Goal: Task Accomplishment & Management: Use online tool/utility

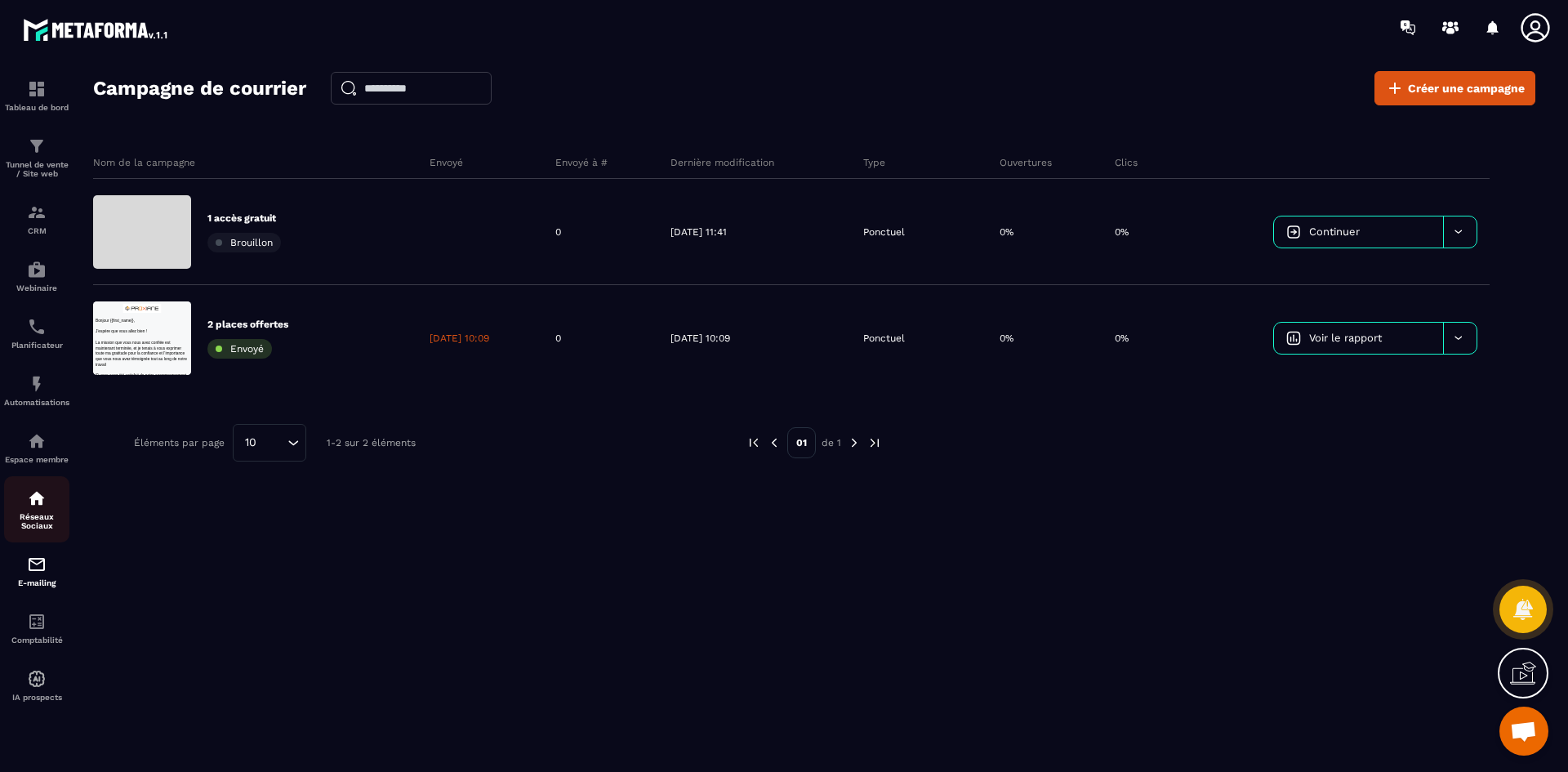
scroll to position [4721, 0]
click at [38, 398] on p "Automatisations" at bounding box center [37, 402] width 66 height 9
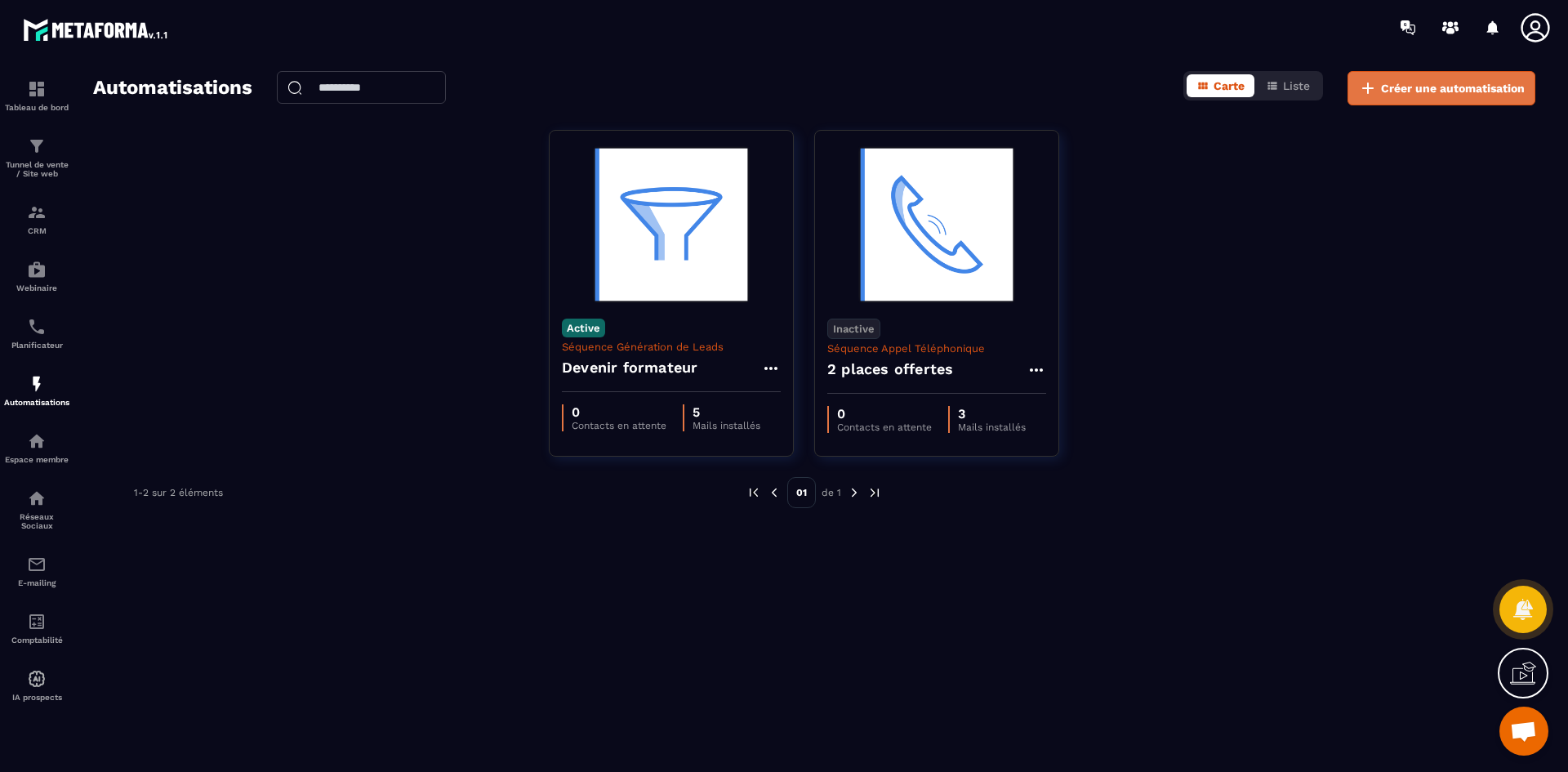
click at [1441, 93] on span "Créer une automatisation" at bounding box center [1452, 88] width 144 height 16
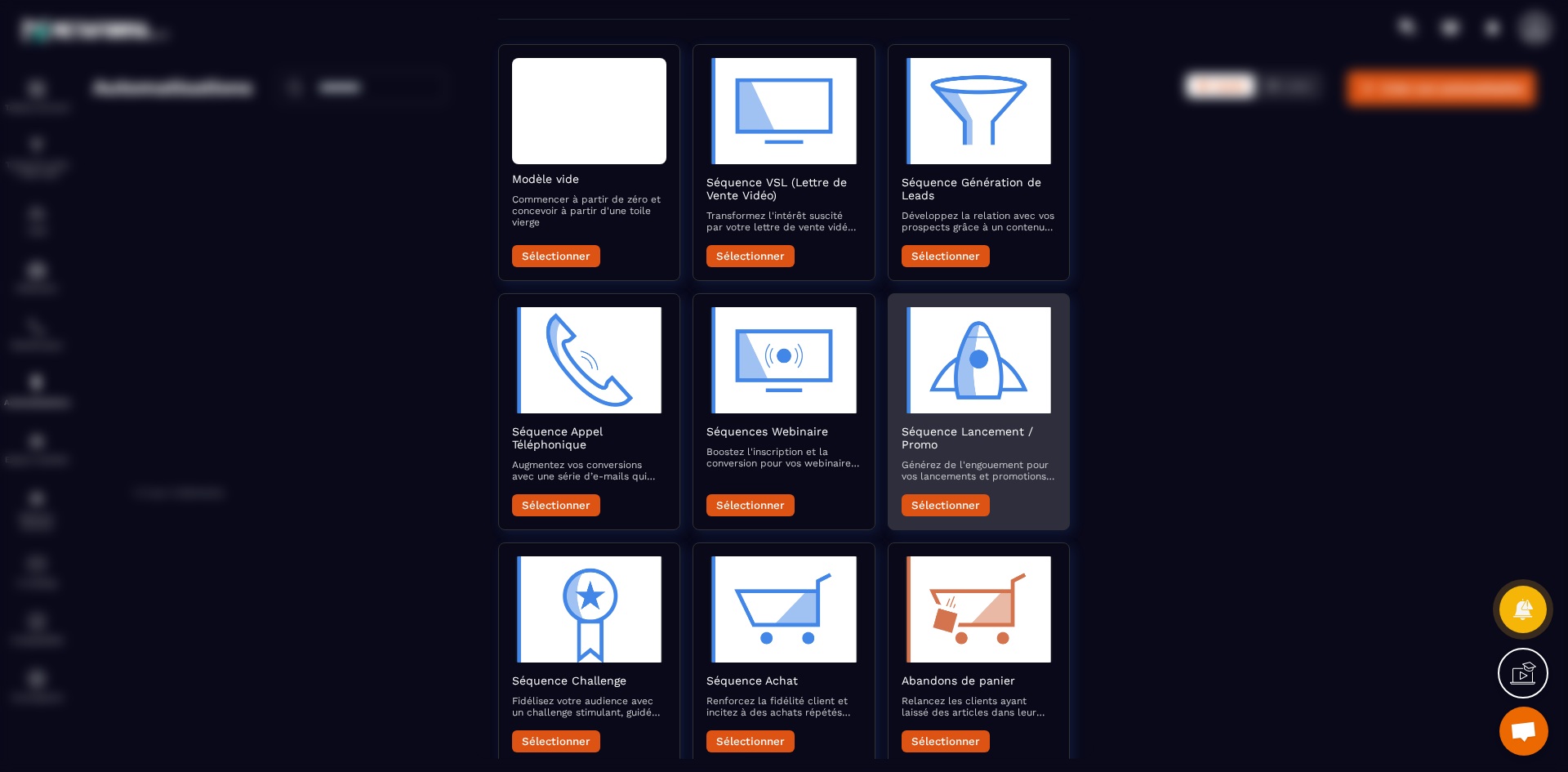
scroll to position [327, 0]
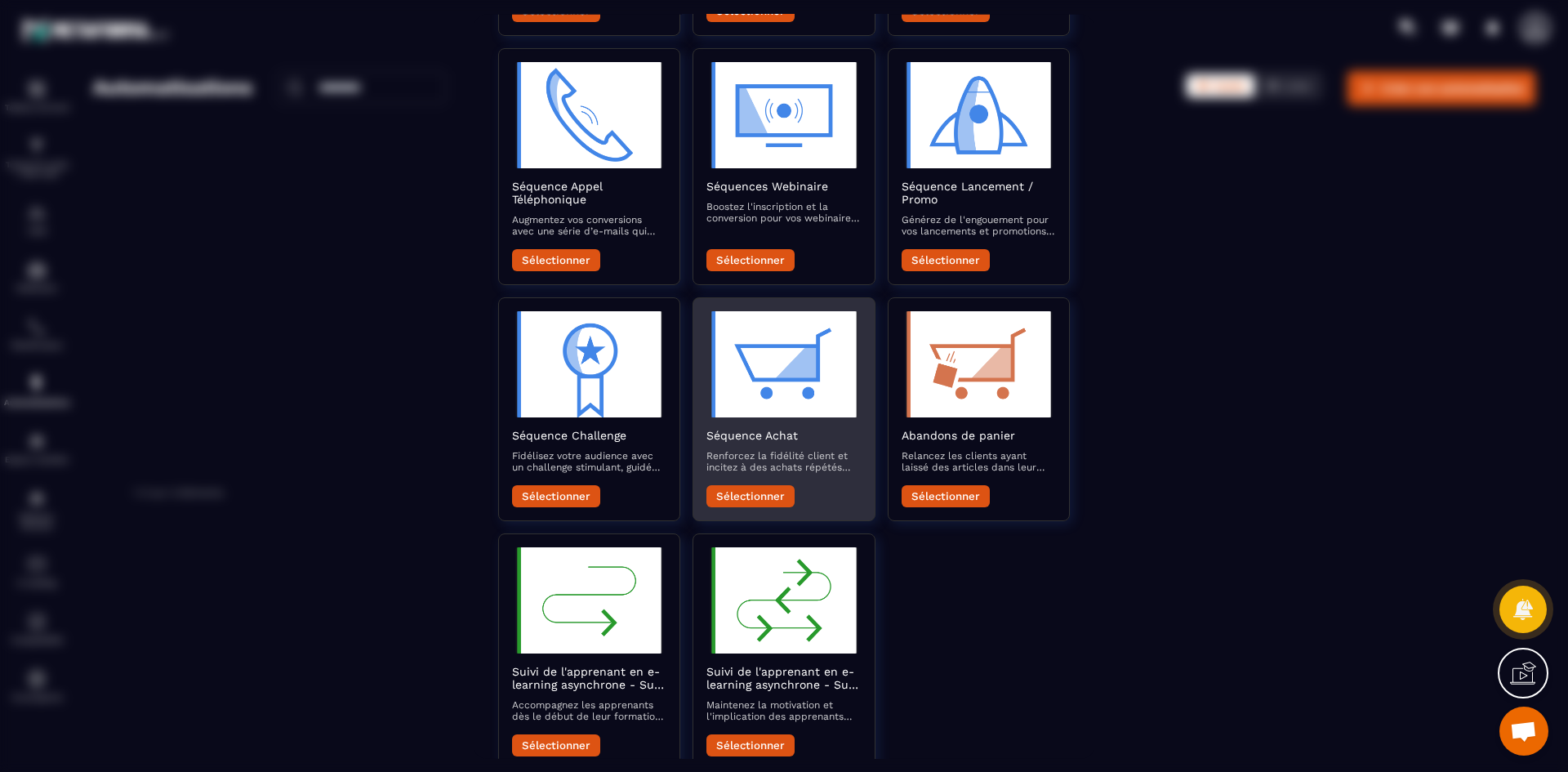
click at [755, 490] on button "Sélectionner" at bounding box center [751, 495] width 89 height 22
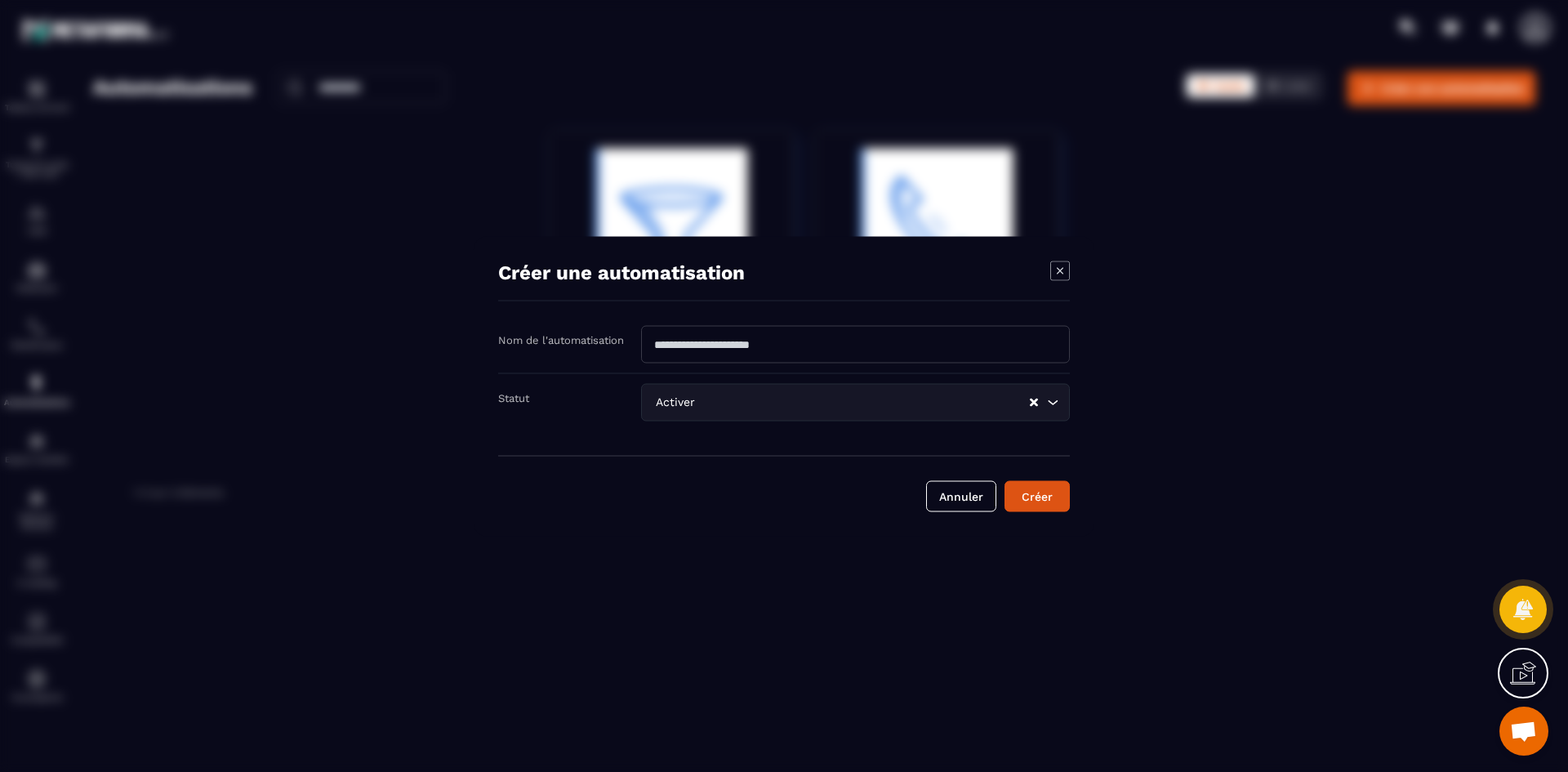
click at [873, 333] on input "Modal window" at bounding box center [855, 343] width 429 height 38
type input "*****"
click at [1048, 503] on button "Créer" at bounding box center [1037, 495] width 66 height 31
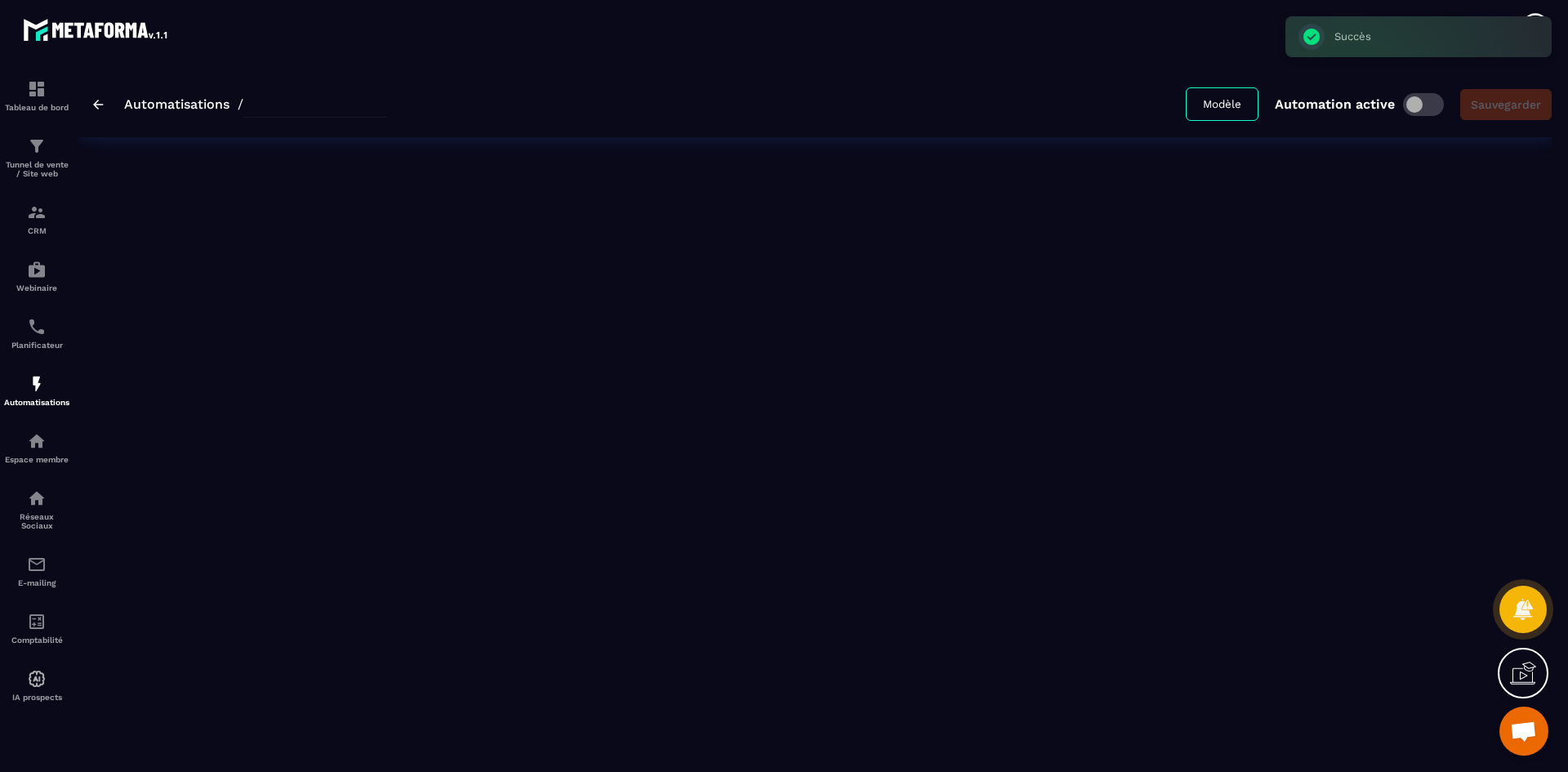
type input "*****"
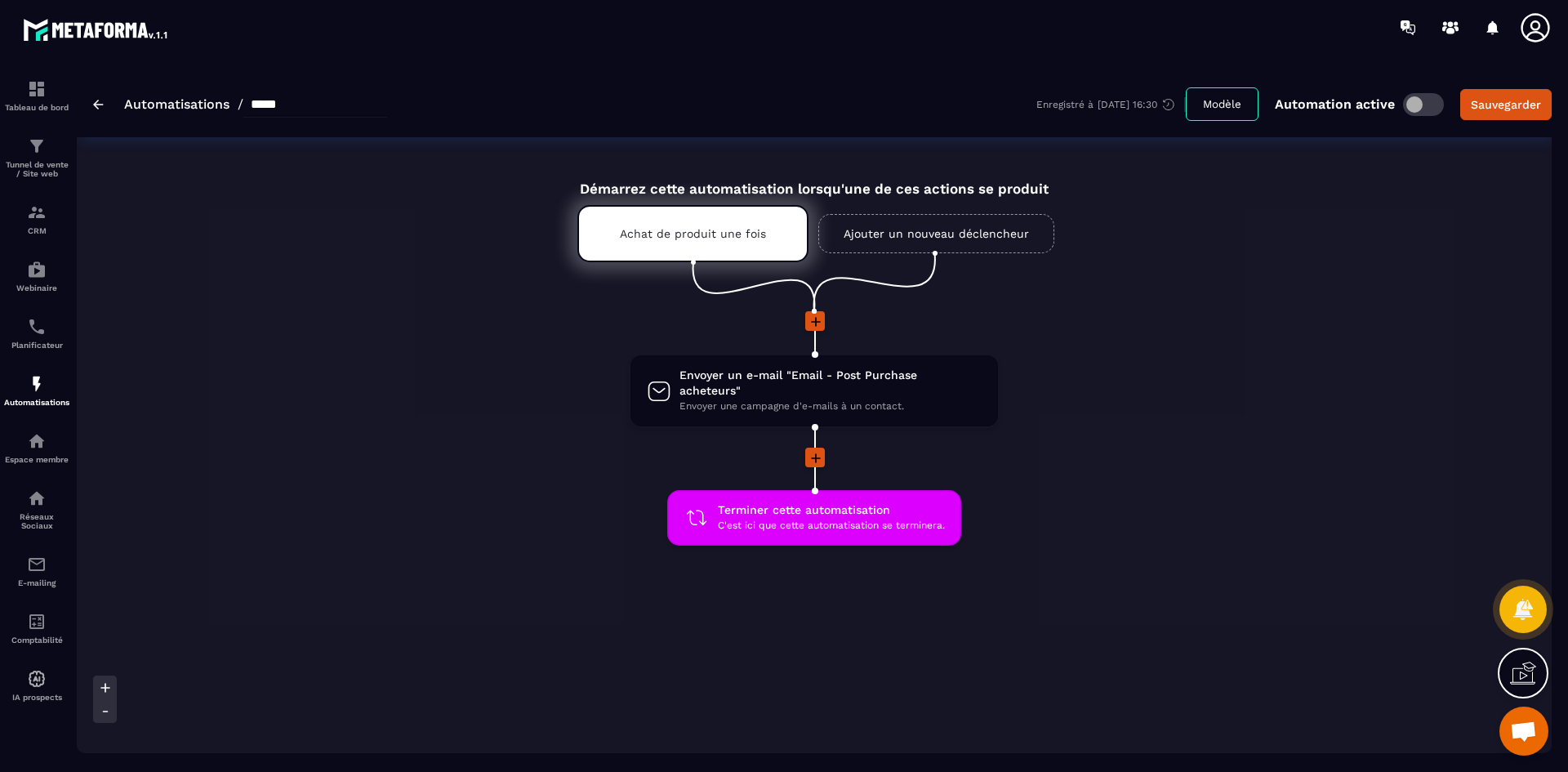
click at [822, 450] on icon at bounding box center [815, 458] width 16 height 16
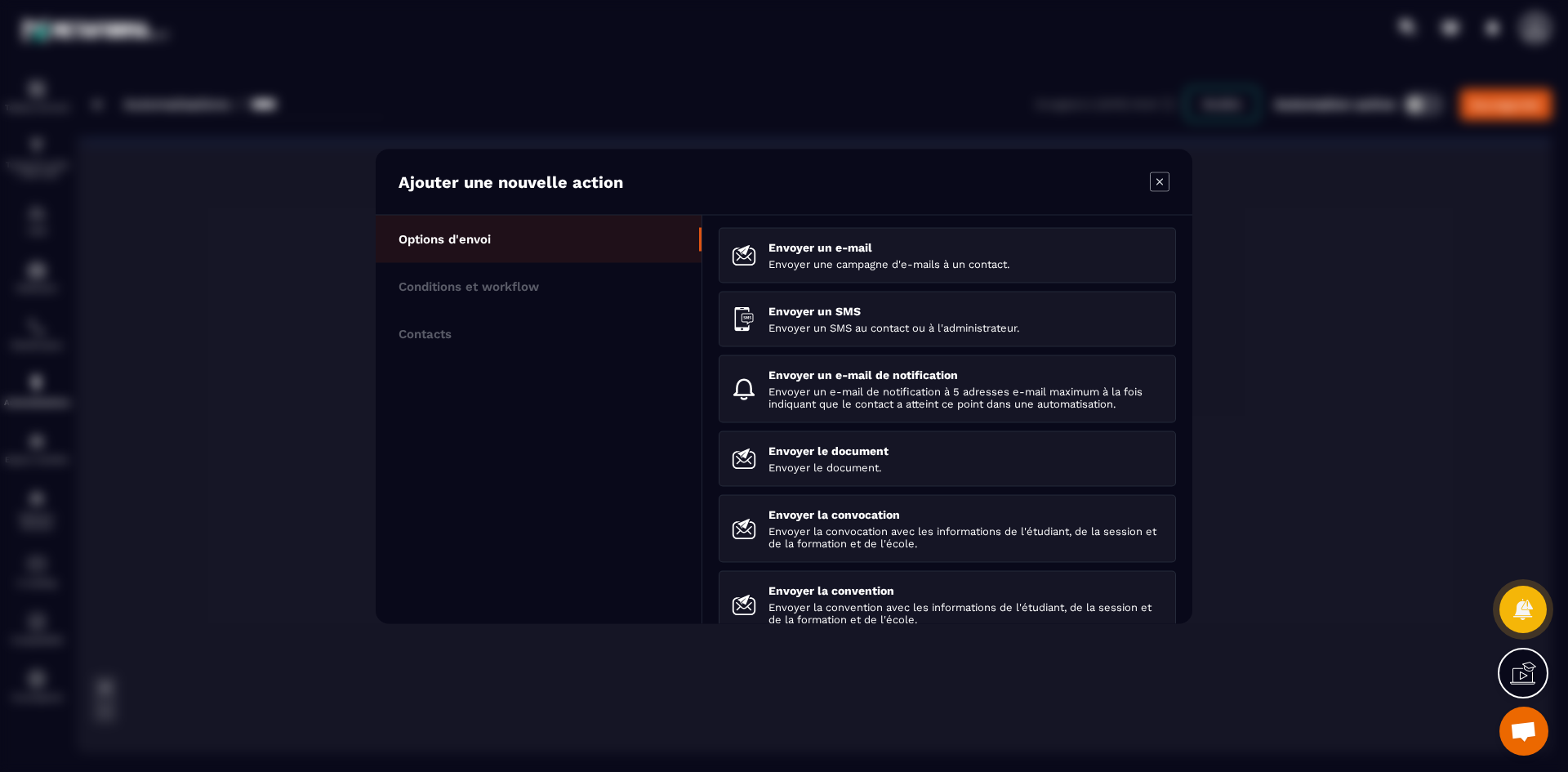
click at [1160, 177] on icon "Modal window" at bounding box center [1159, 181] width 19 height 19
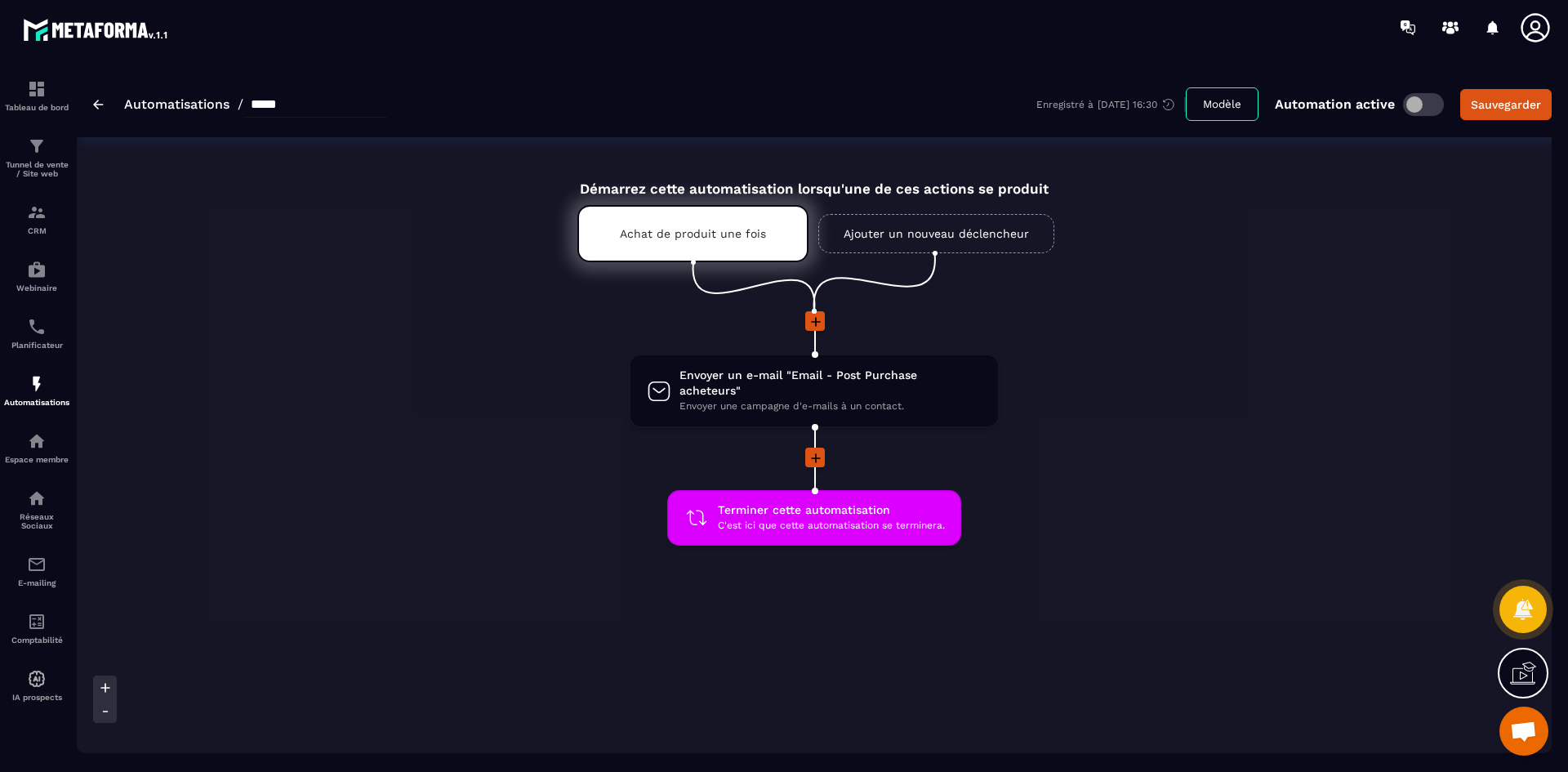
click at [811, 450] on icon at bounding box center [815, 458] width 16 height 16
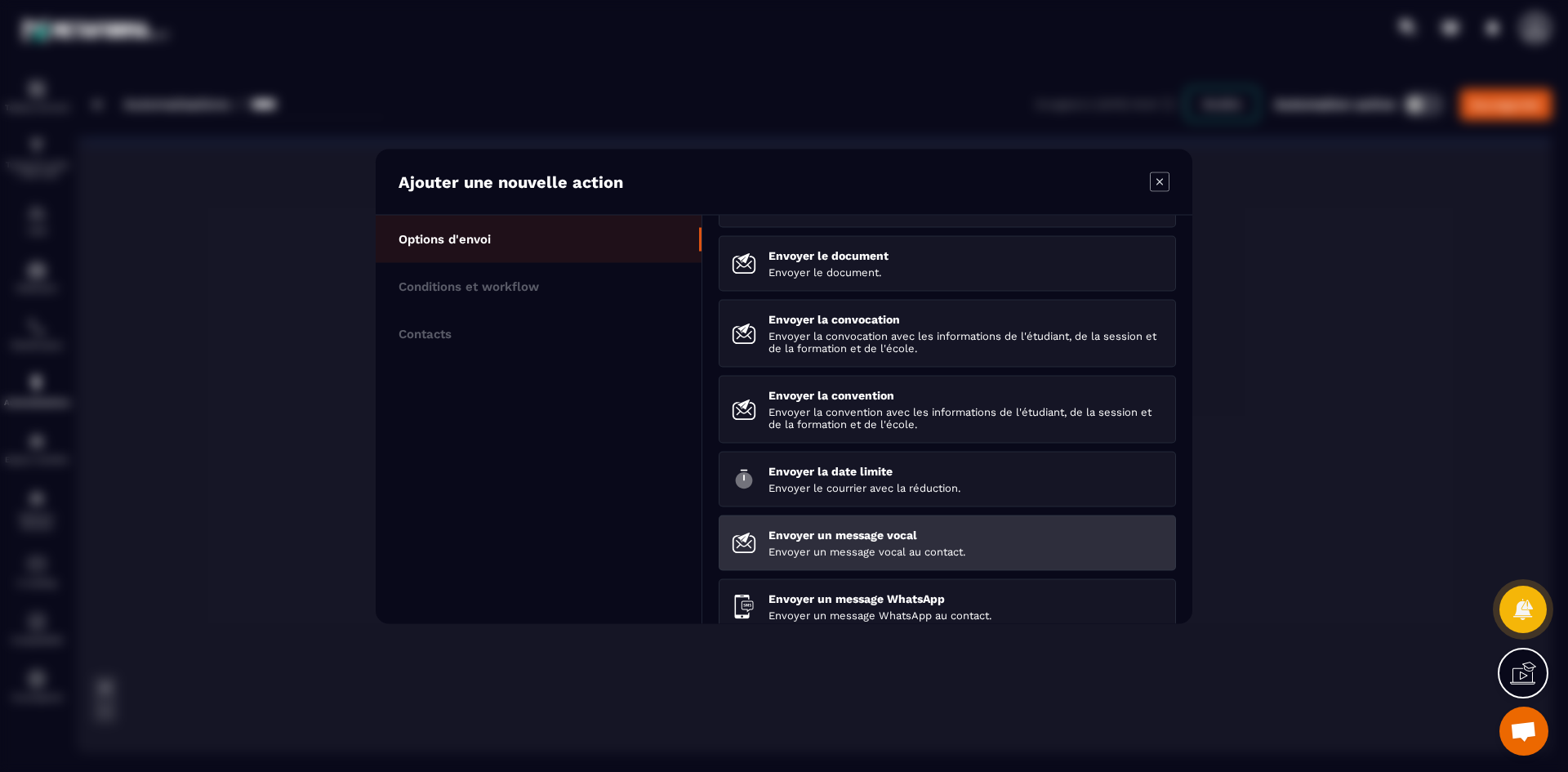
scroll to position [226, 0]
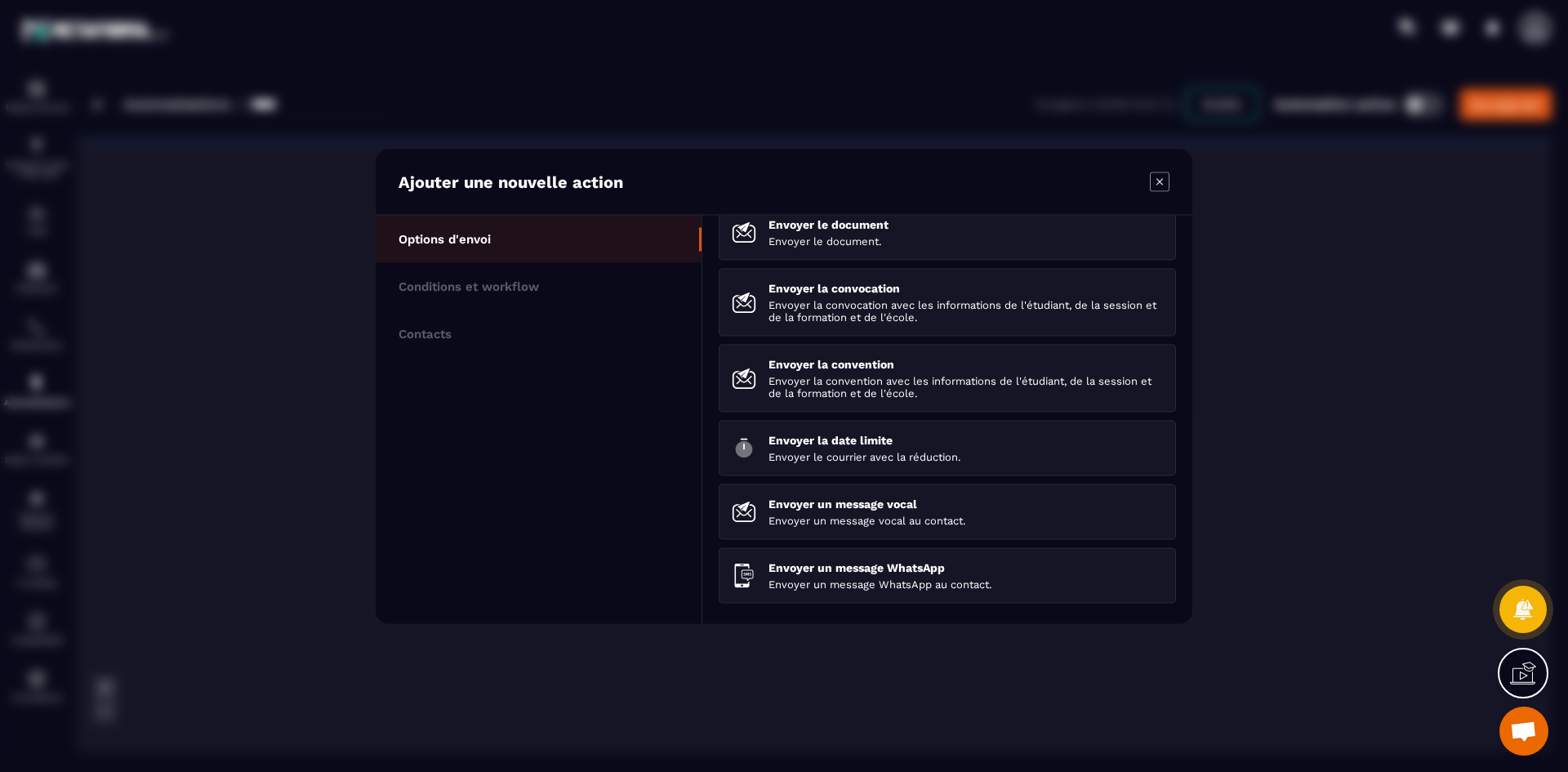
click at [1158, 180] on icon "Modal window" at bounding box center [1159, 181] width 7 height 7
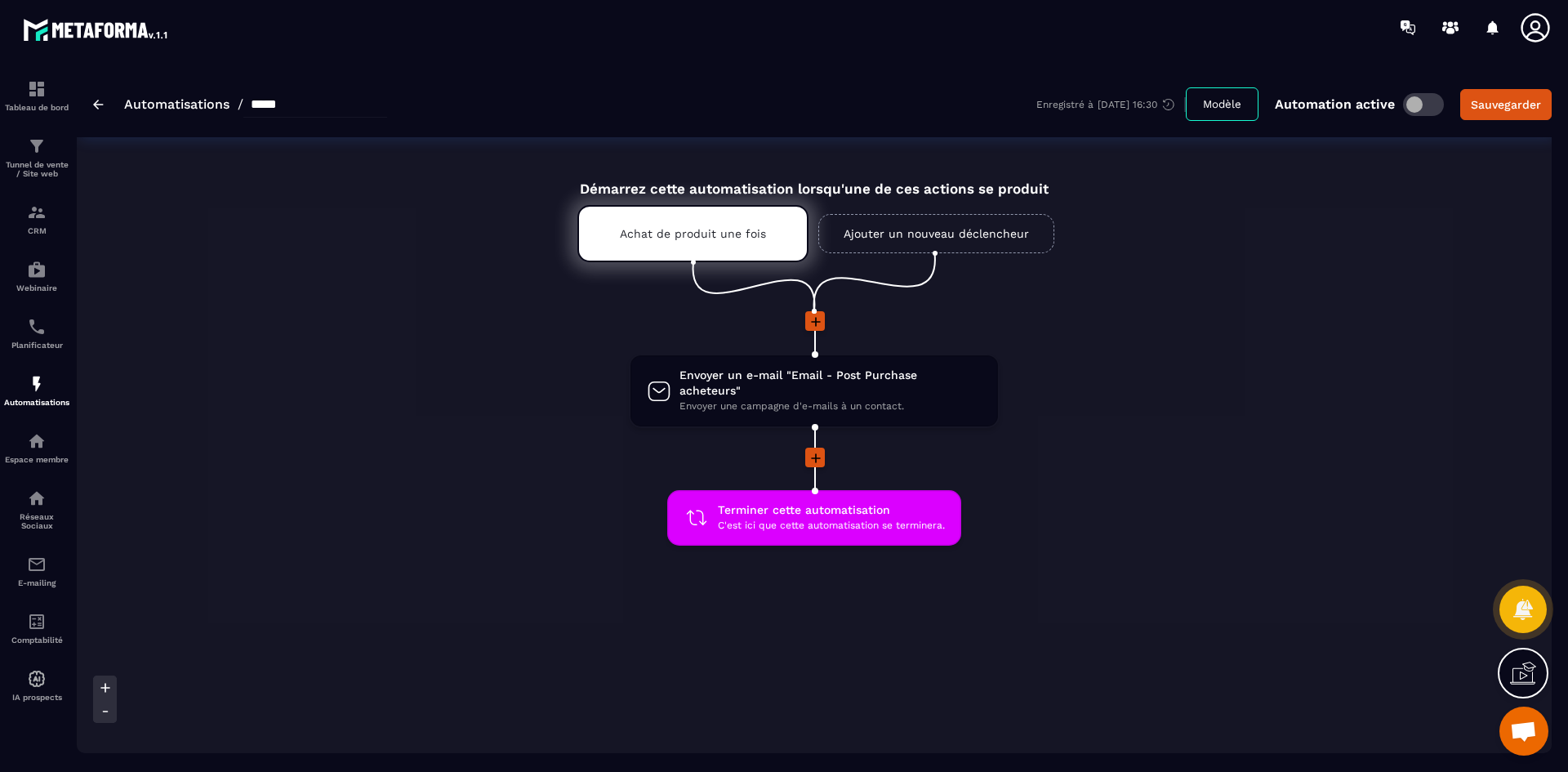
click at [825, 447] on div at bounding box center [814, 458] width 371 height 22
click at [822, 450] on icon at bounding box center [815, 458] width 16 height 16
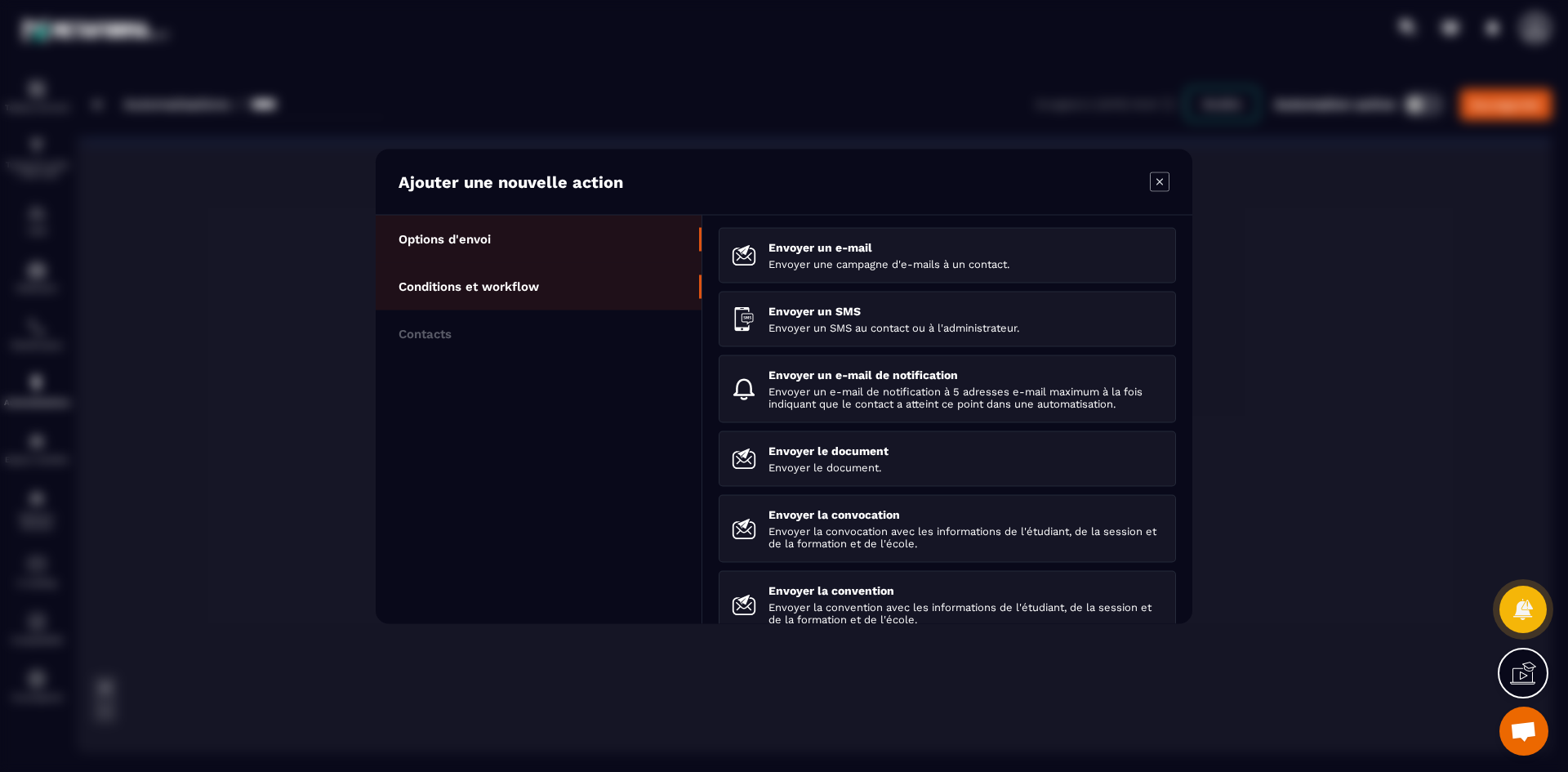
click at [560, 309] on li "Conditions et workflow" at bounding box center [539, 333] width 326 height 47
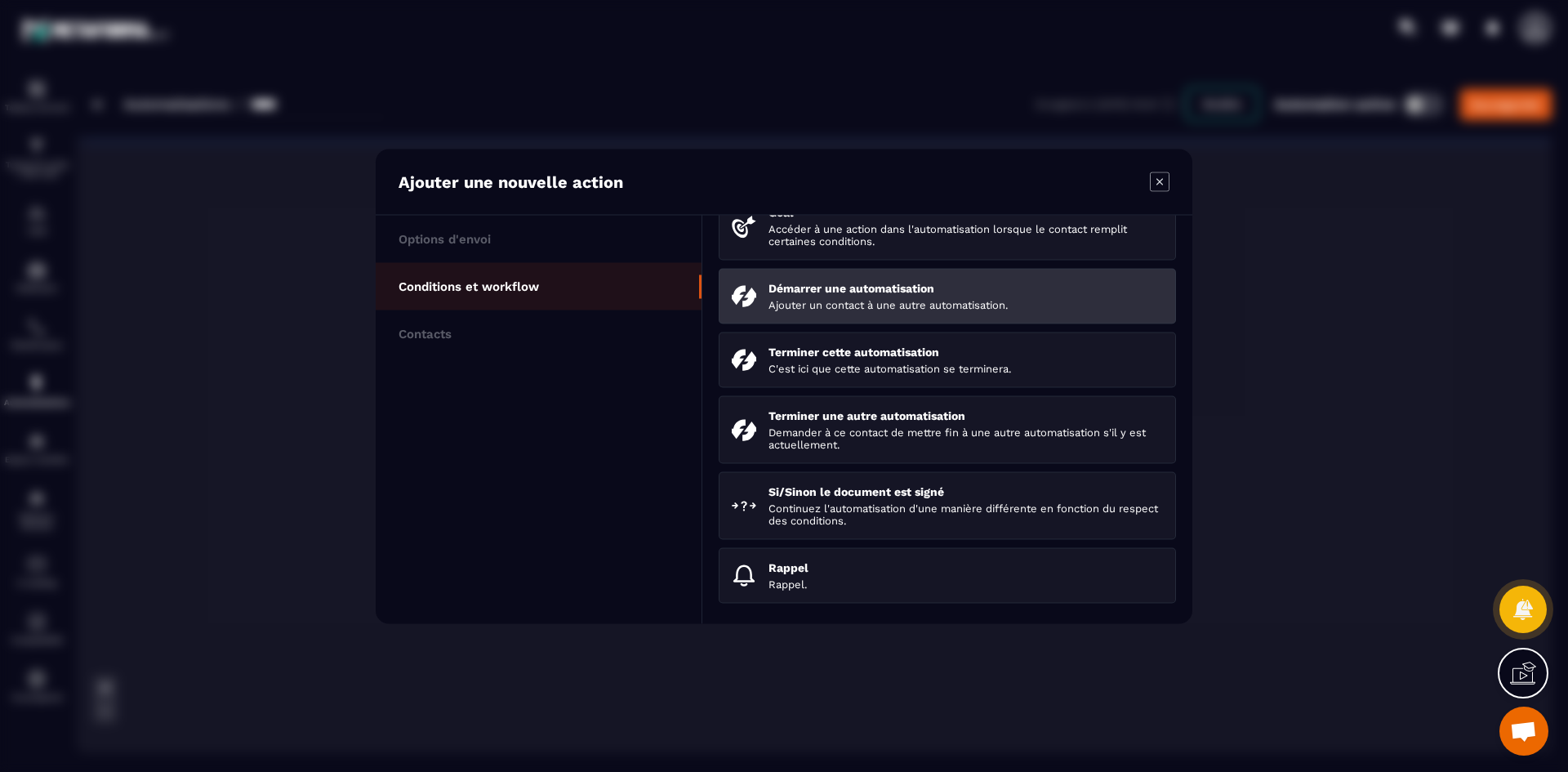
scroll to position [251, 0]
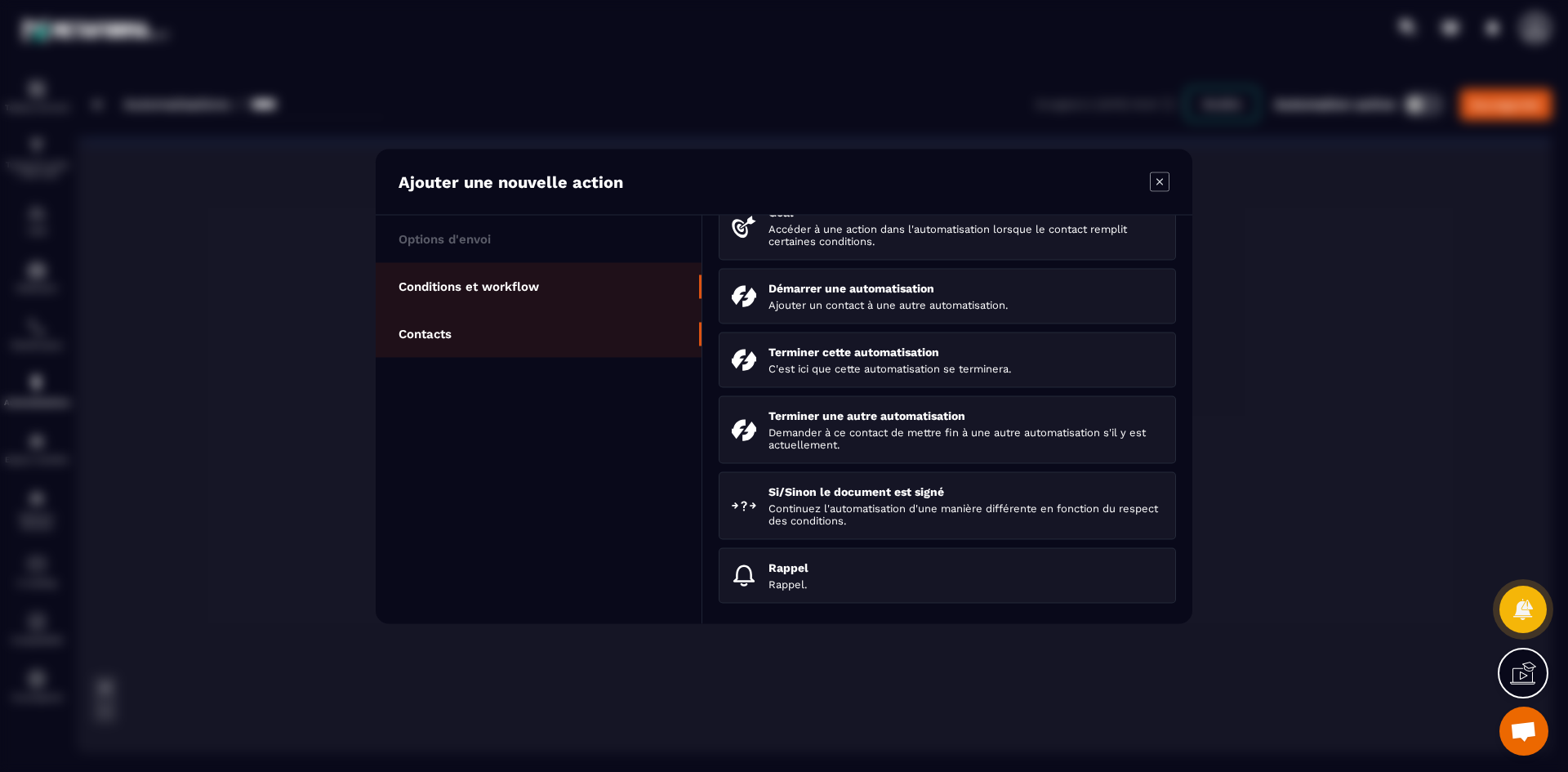
click at [442, 329] on p "Contacts" at bounding box center [425, 333] width 53 height 14
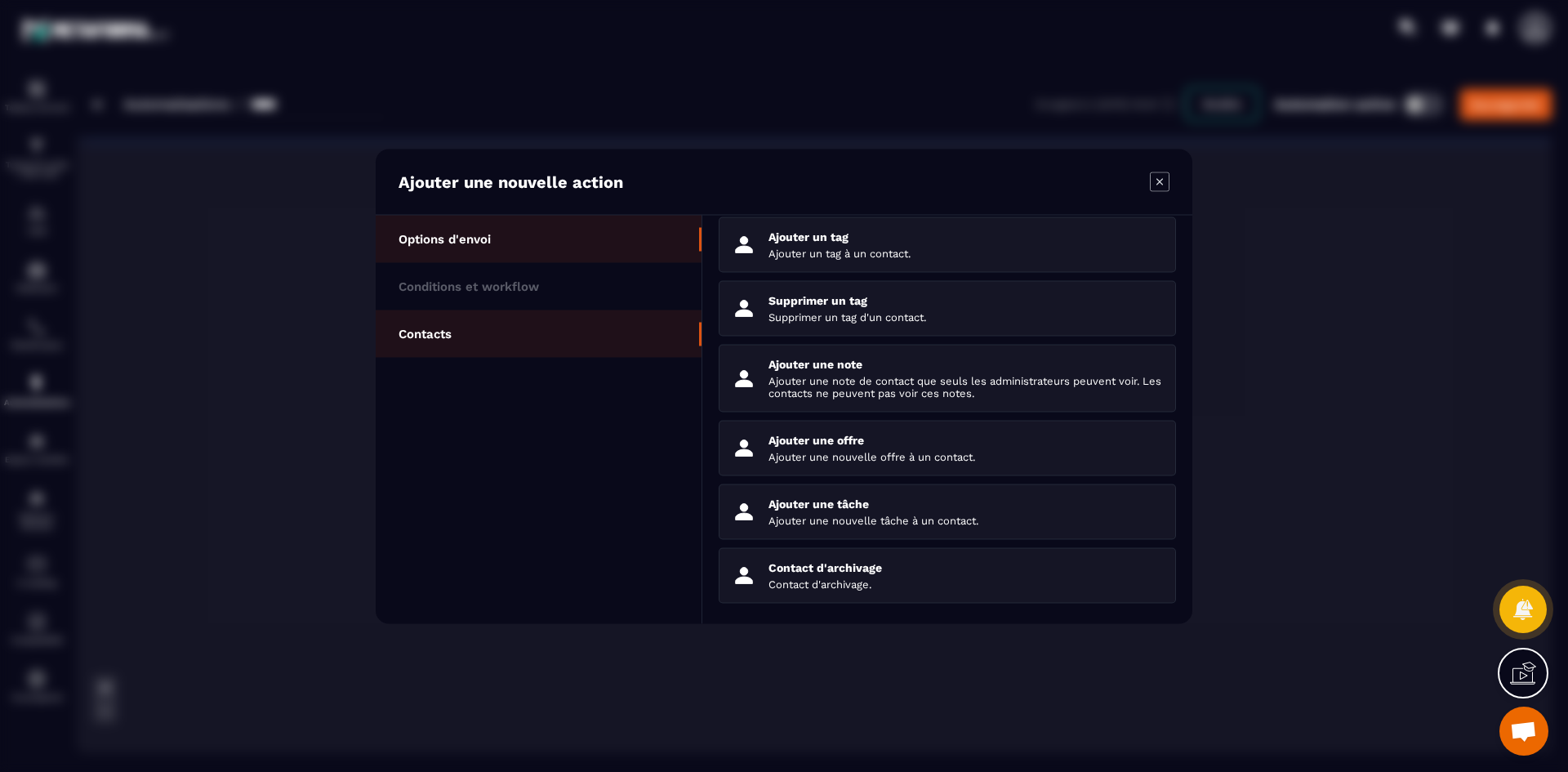
click at [459, 232] on p "Options d'envoi" at bounding box center [445, 238] width 93 height 14
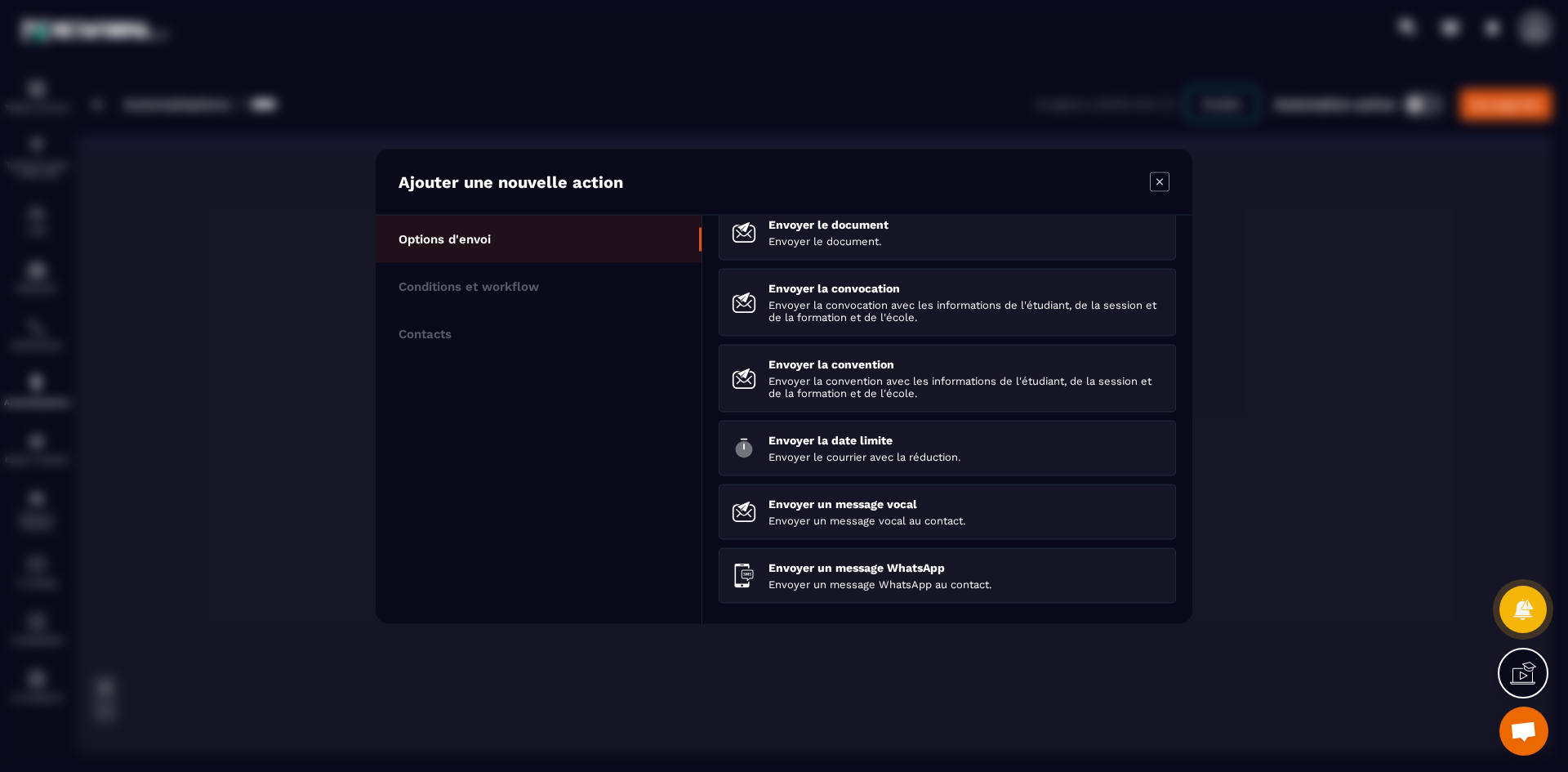
click at [1169, 180] on icon "Modal window" at bounding box center [1159, 181] width 19 height 19
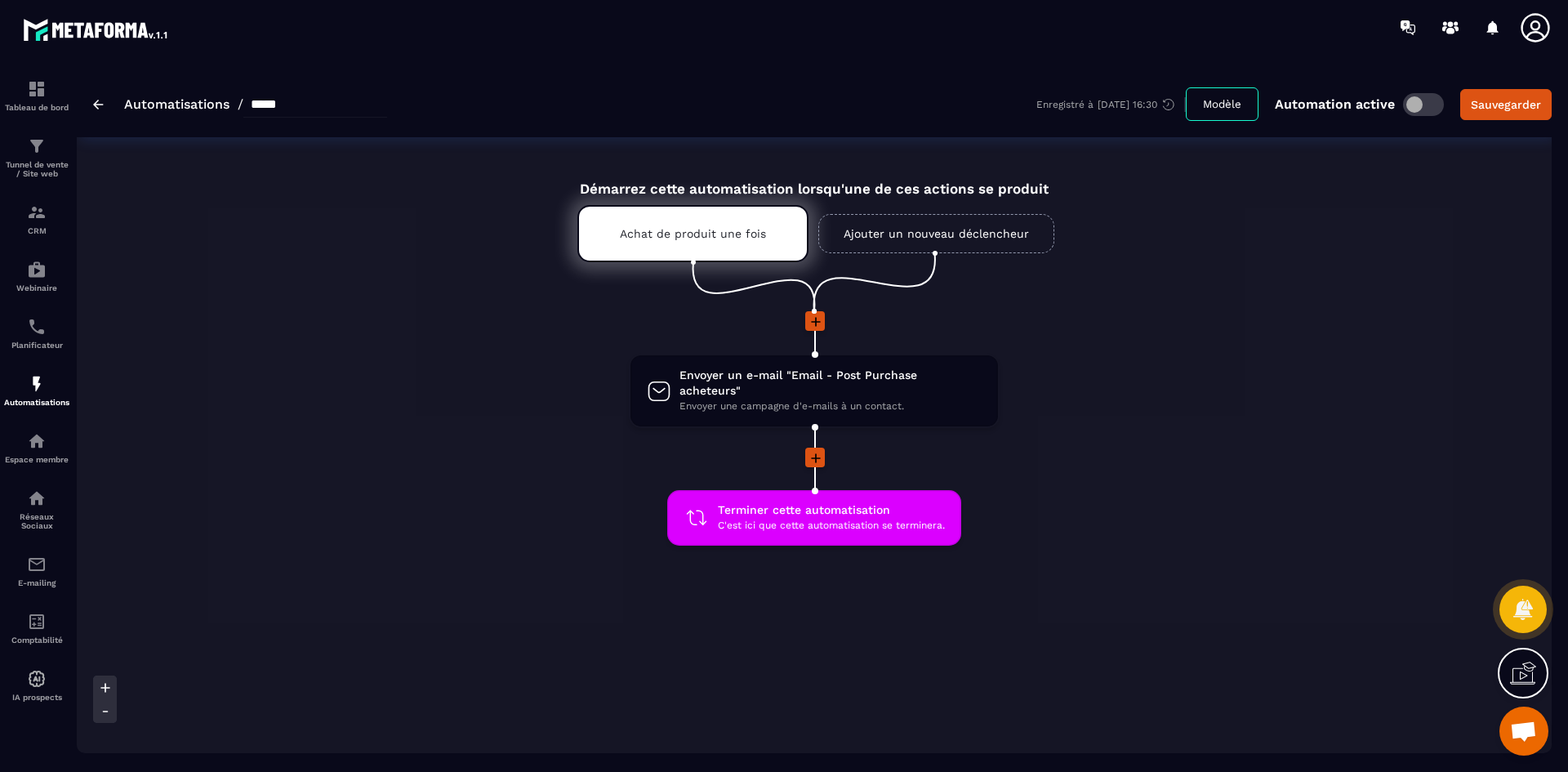
click at [185, 104] on link "Automatisations" at bounding box center [176, 104] width 105 height 15
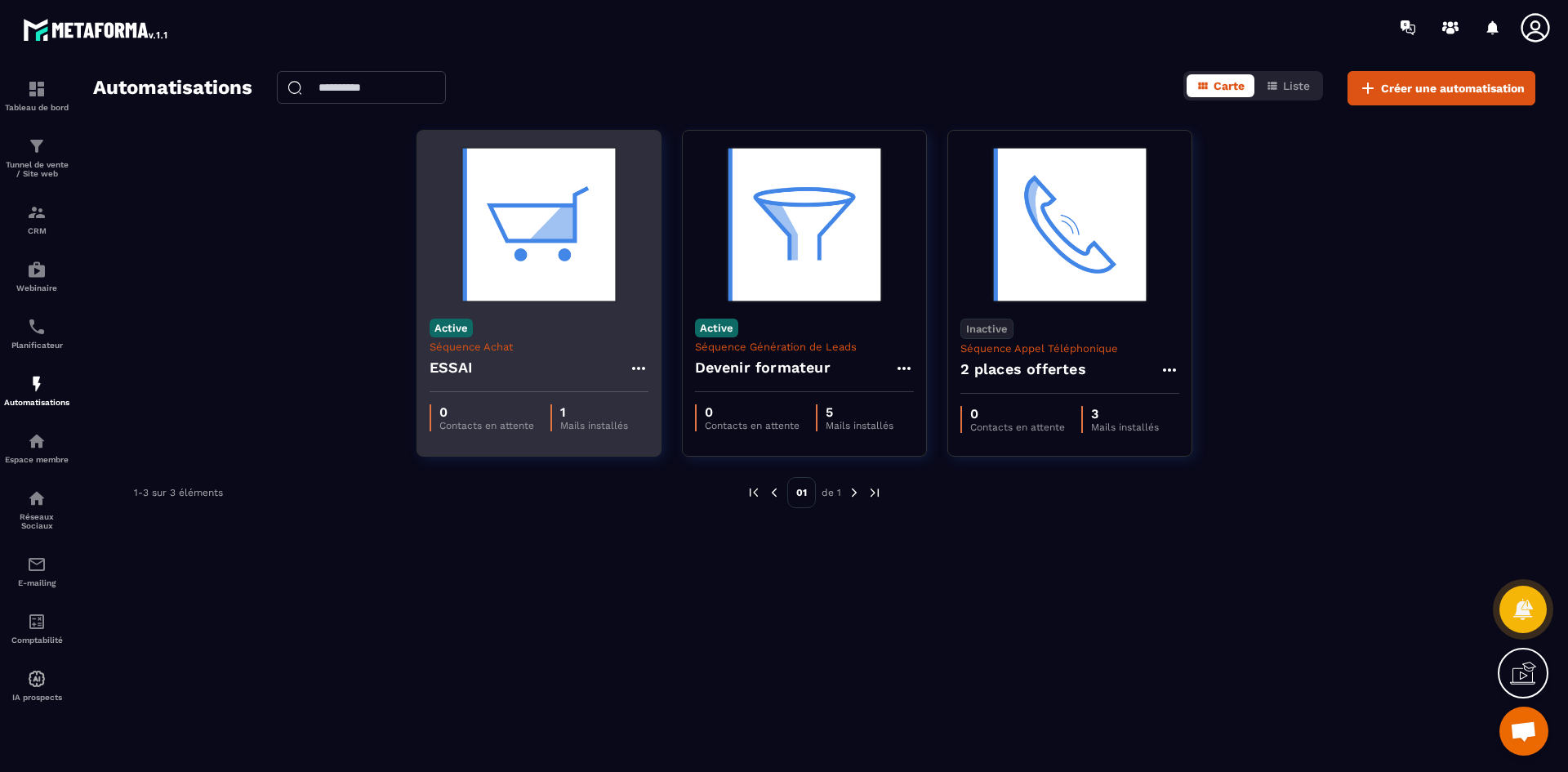
click at [639, 363] on icon at bounding box center [639, 368] width 19 height 19
click at [700, 468] on button "Supprimer" at bounding box center [686, 466] width 102 height 30
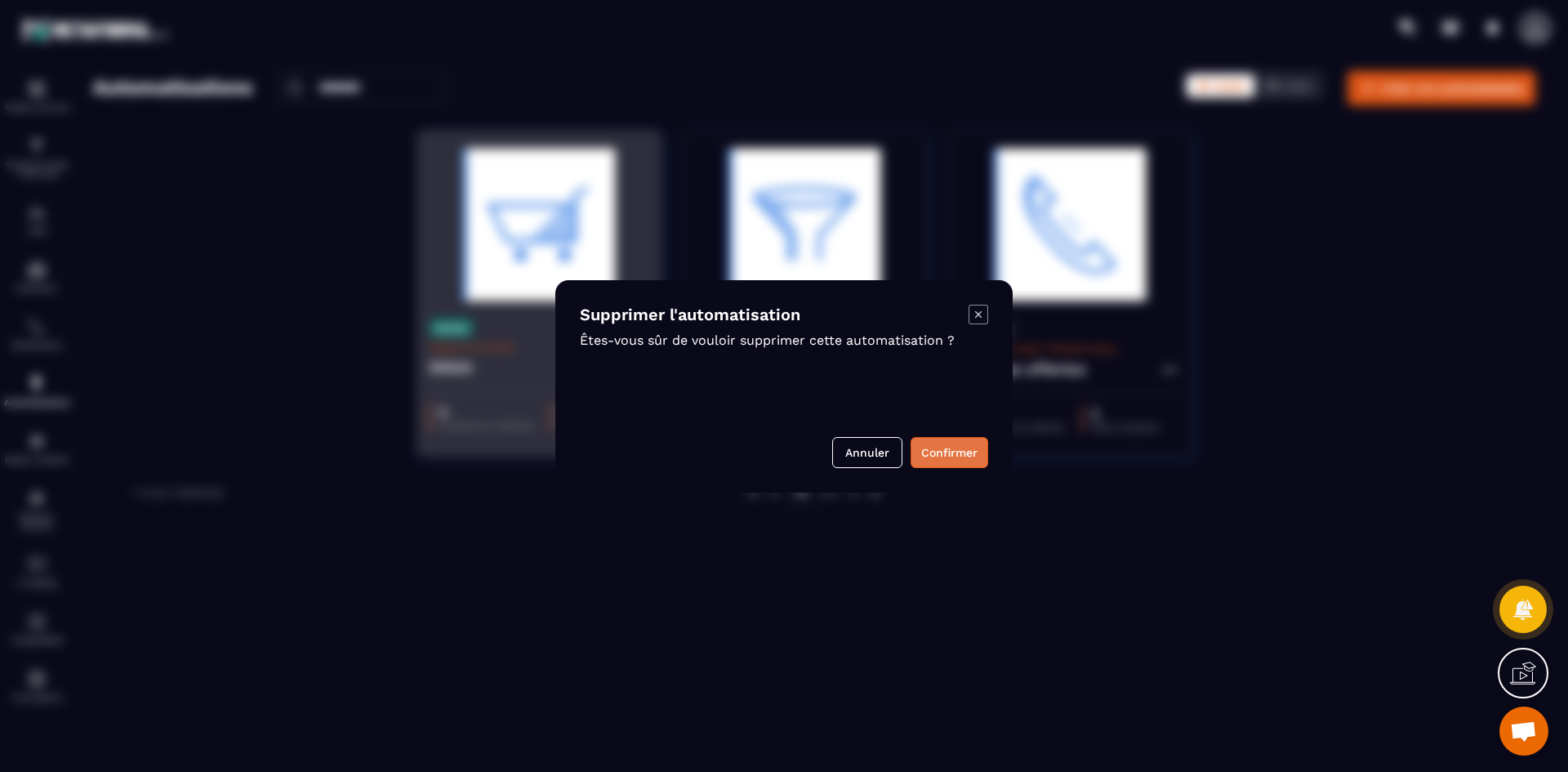
click at [971, 455] on button "Confirmer" at bounding box center [949, 452] width 78 height 31
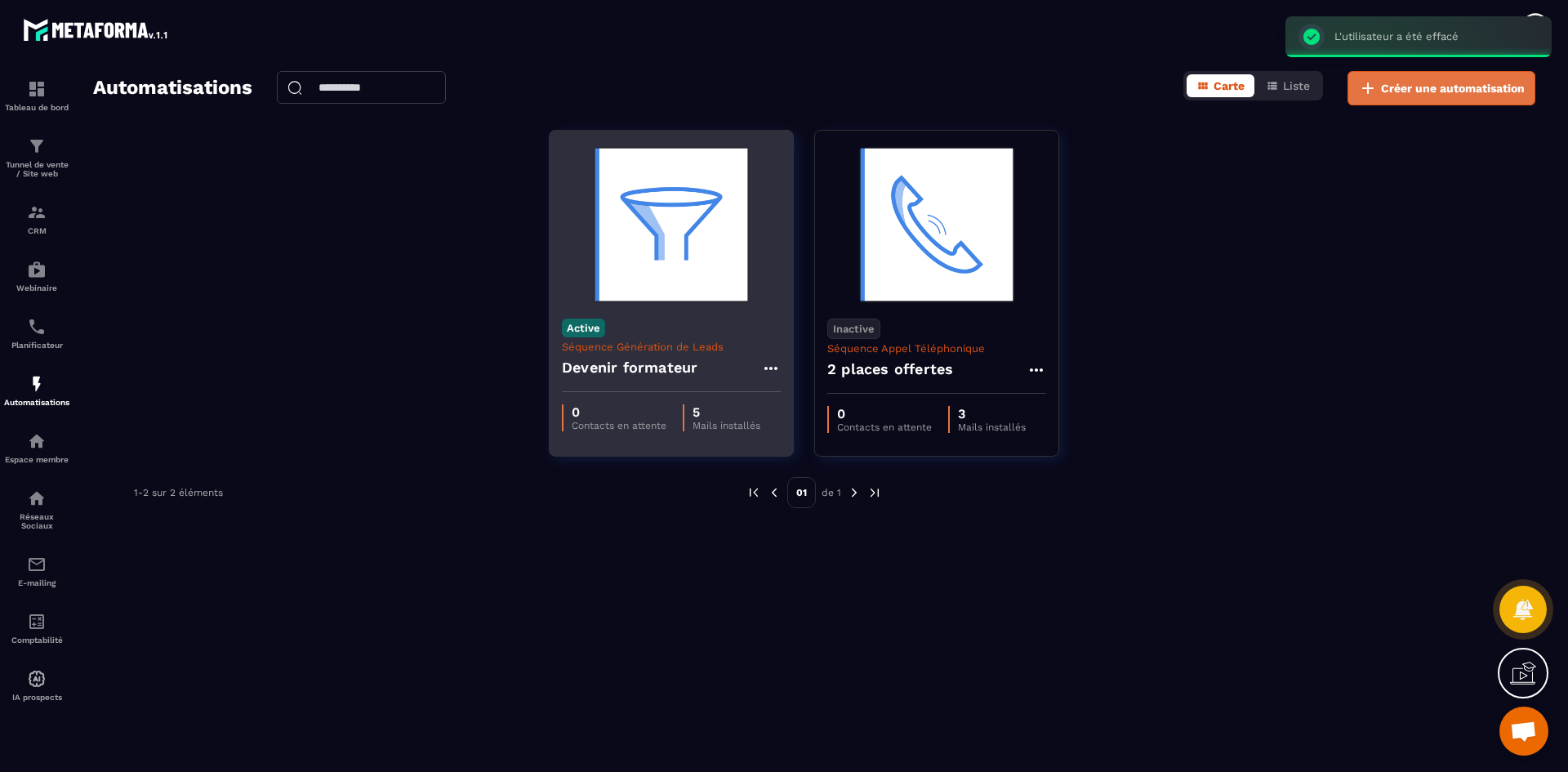
click at [1419, 91] on span "Créer une automatisation" at bounding box center [1452, 88] width 144 height 16
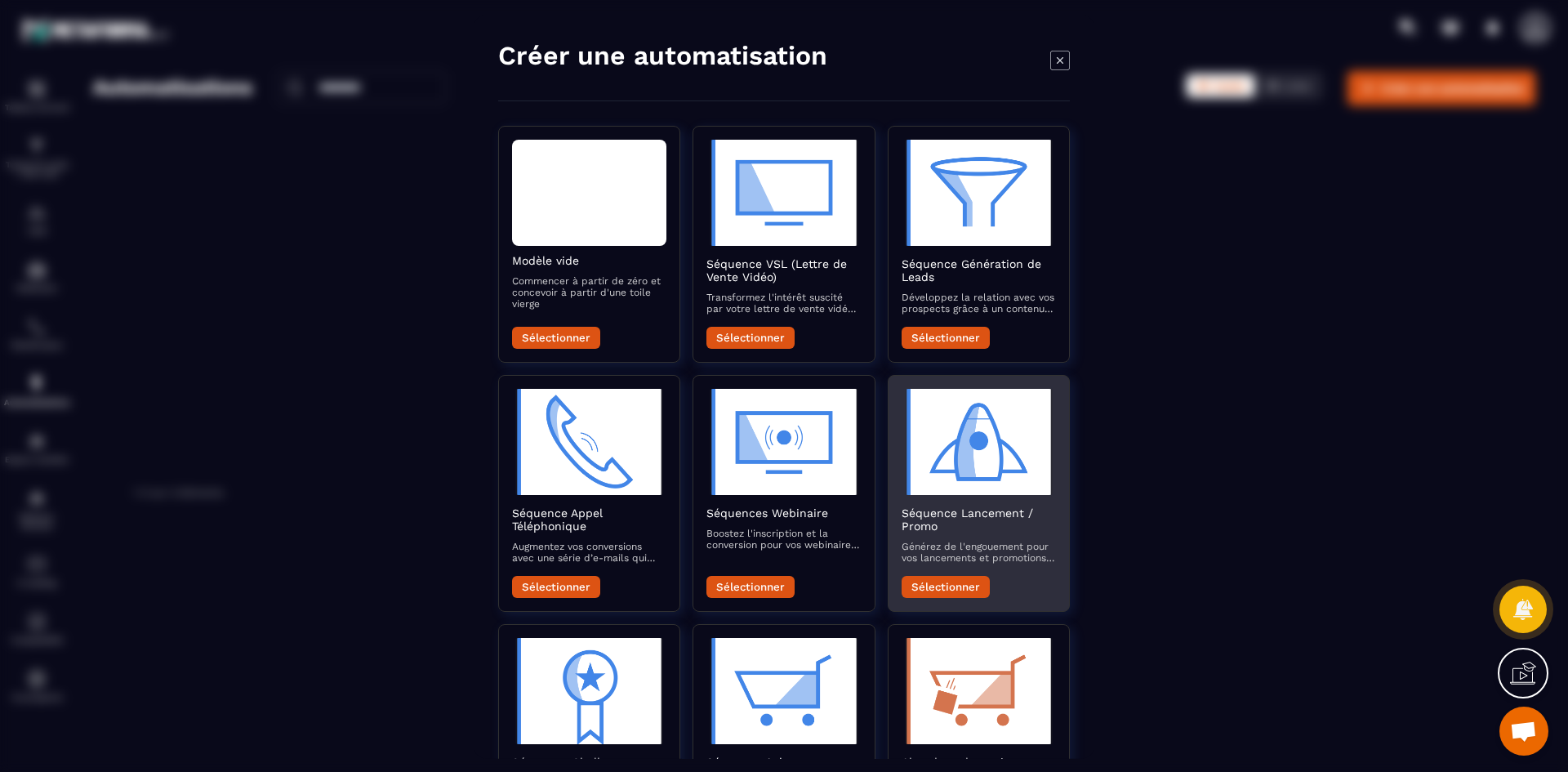
click at [979, 568] on div "Séquence Lancement / Promo Générez de l'engouement pour vos lancements et promo…" at bounding box center [979, 539] width 154 height 66
click at [945, 587] on button "Sélectionner" at bounding box center [946, 586] width 89 height 22
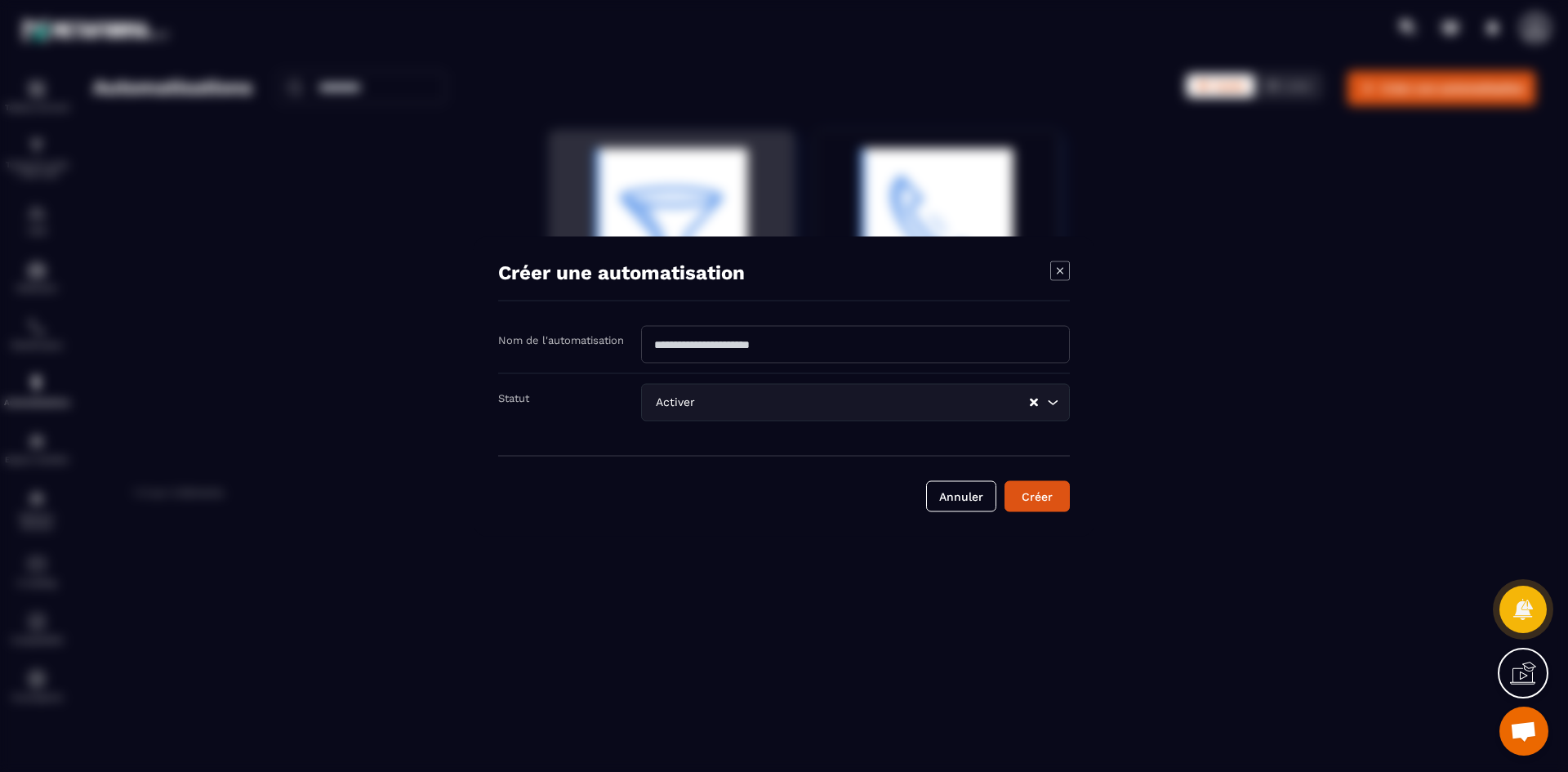
click at [741, 341] on input "Modal window" at bounding box center [855, 343] width 429 height 38
type input "*****"
click at [1057, 496] on button "Créer" at bounding box center [1037, 495] width 66 height 31
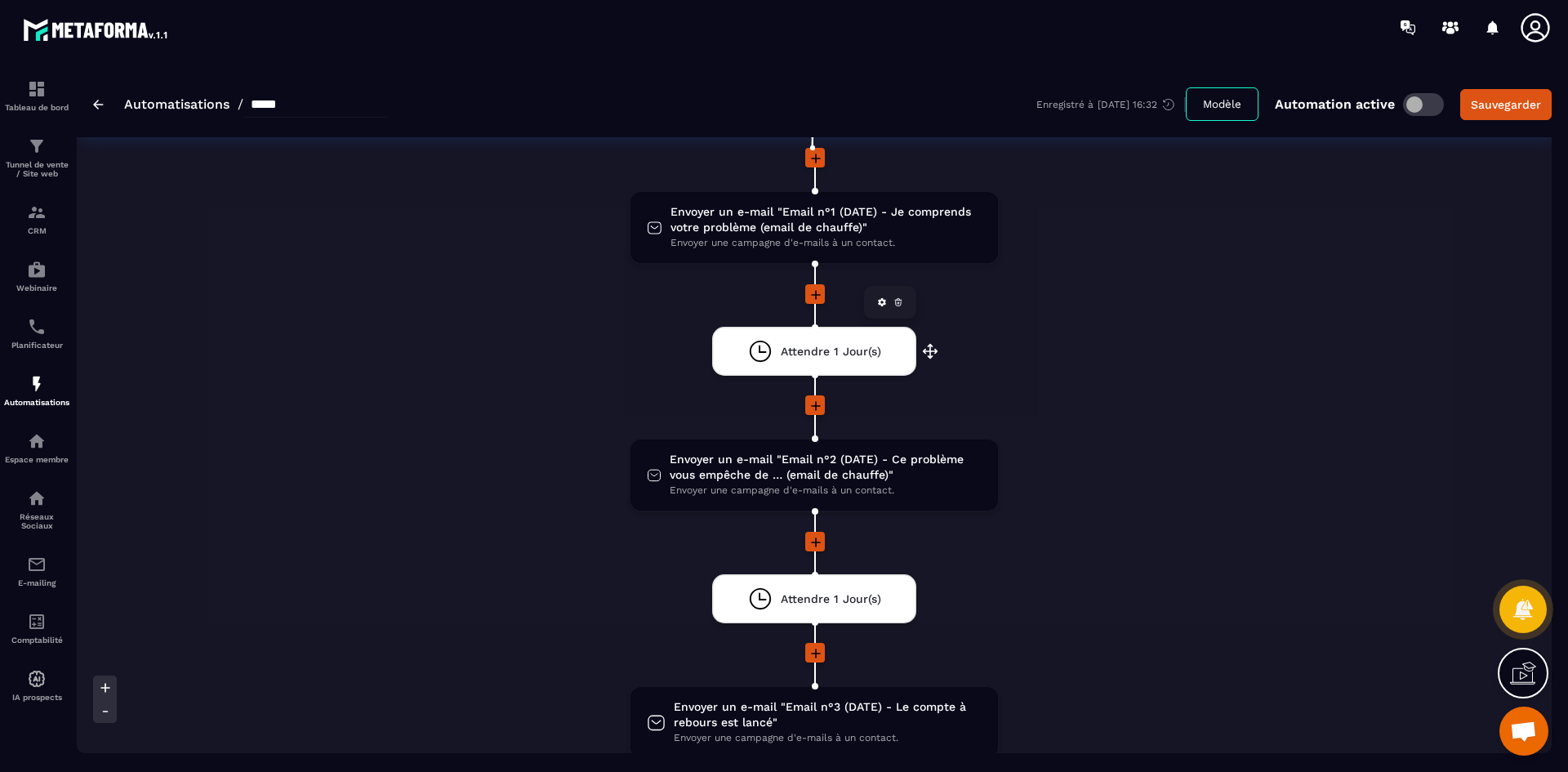
scroll to position [245, 0]
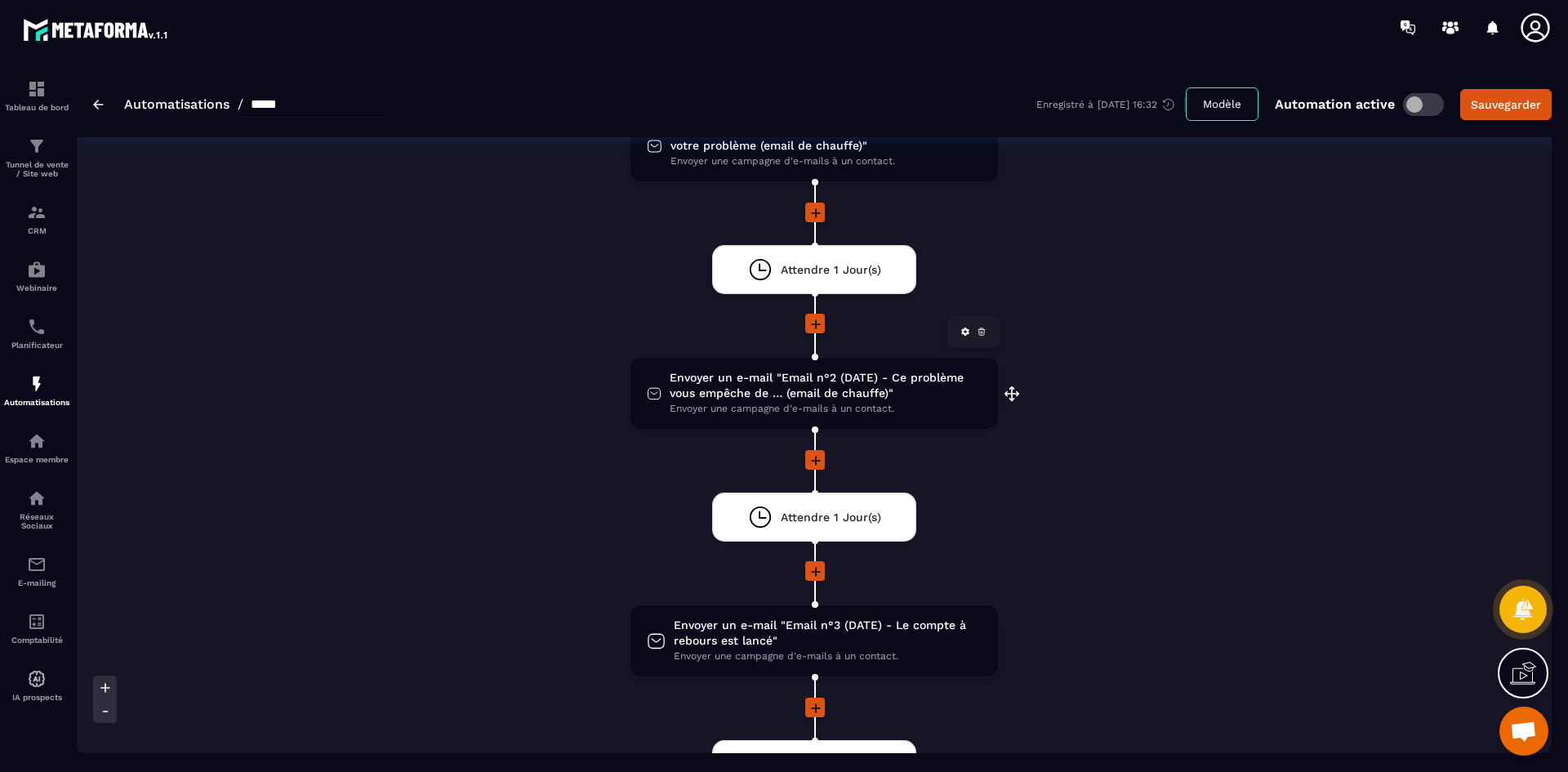
click at [740, 392] on span "Envoyer un e-mail "Email n°2 (DATE) - Ce problème vous empêche de … (email de c…" at bounding box center [826, 386] width 312 height 31
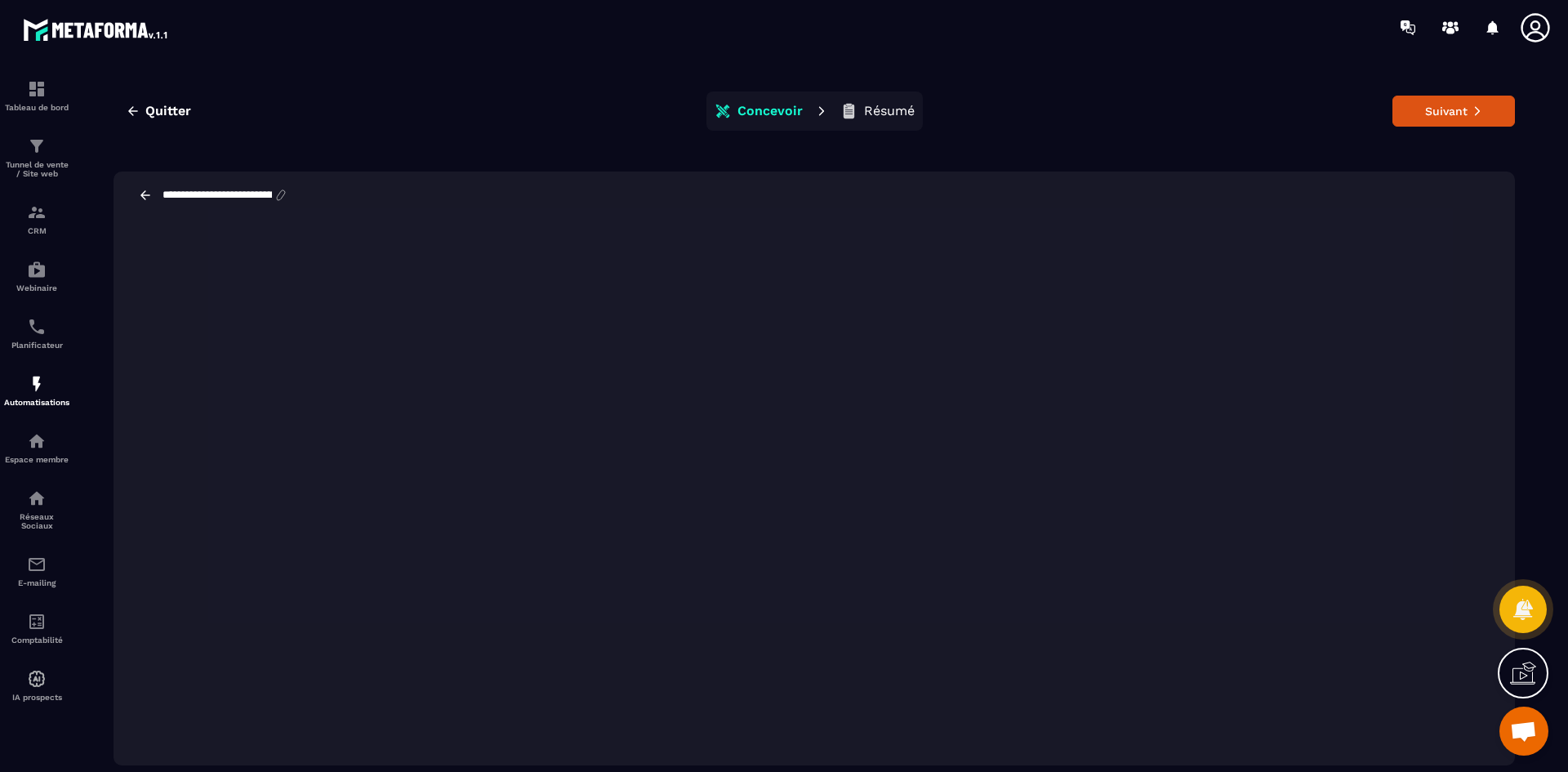
scroll to position [37, 0]
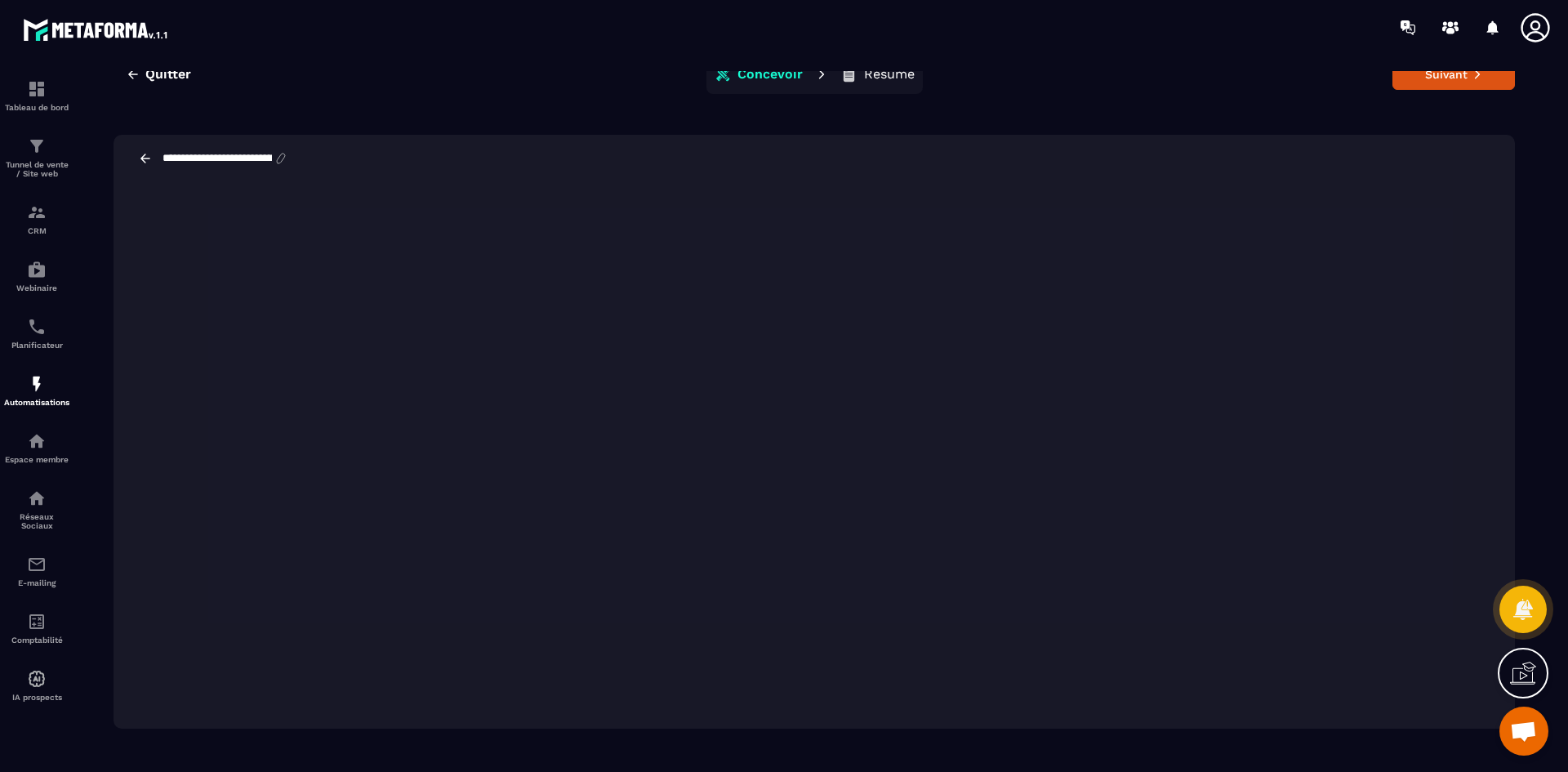
click at [147, 163] on icon at bounding box center [145, 158] width 14 height 14
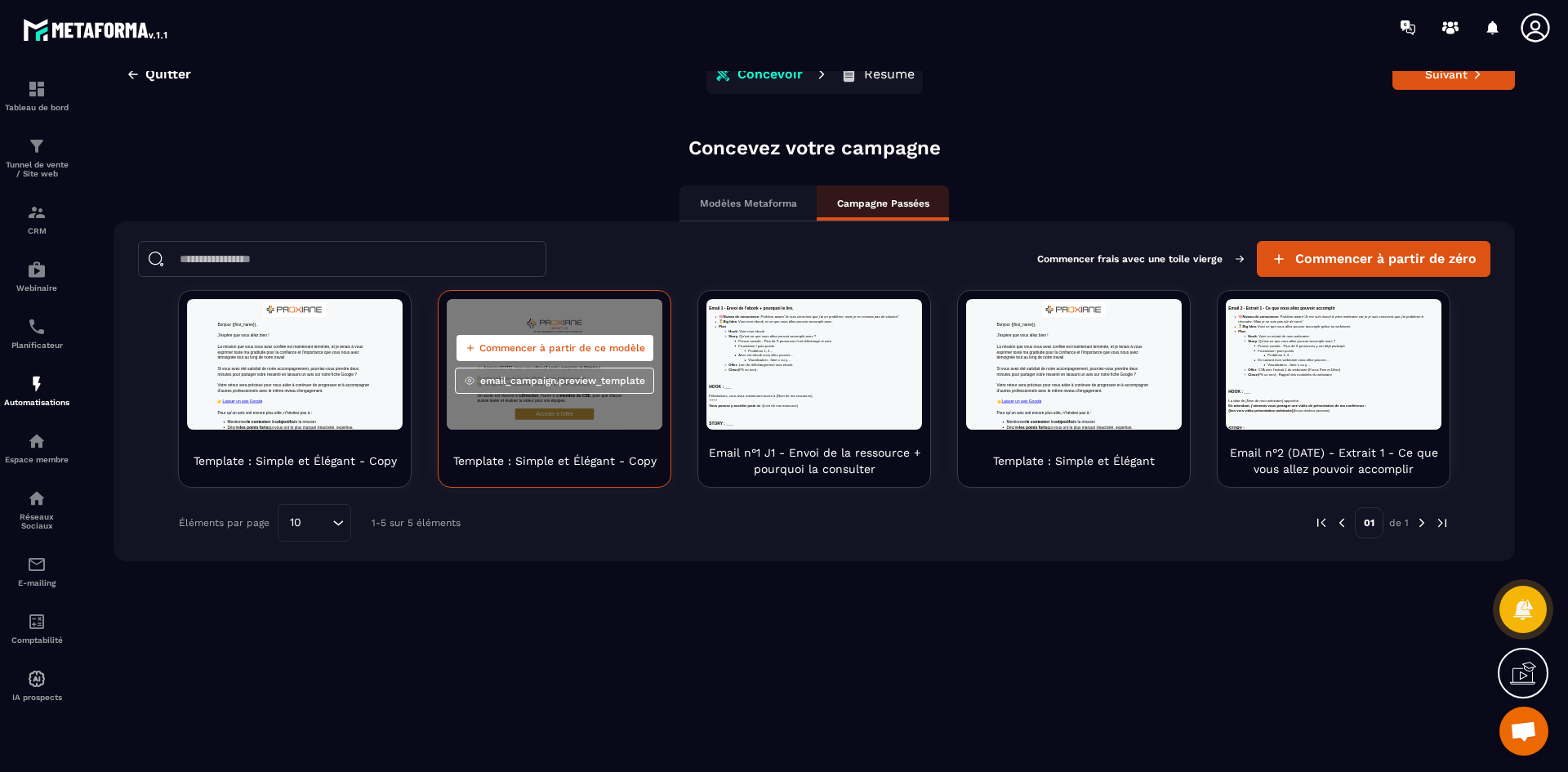
scroll to position [0, 0]
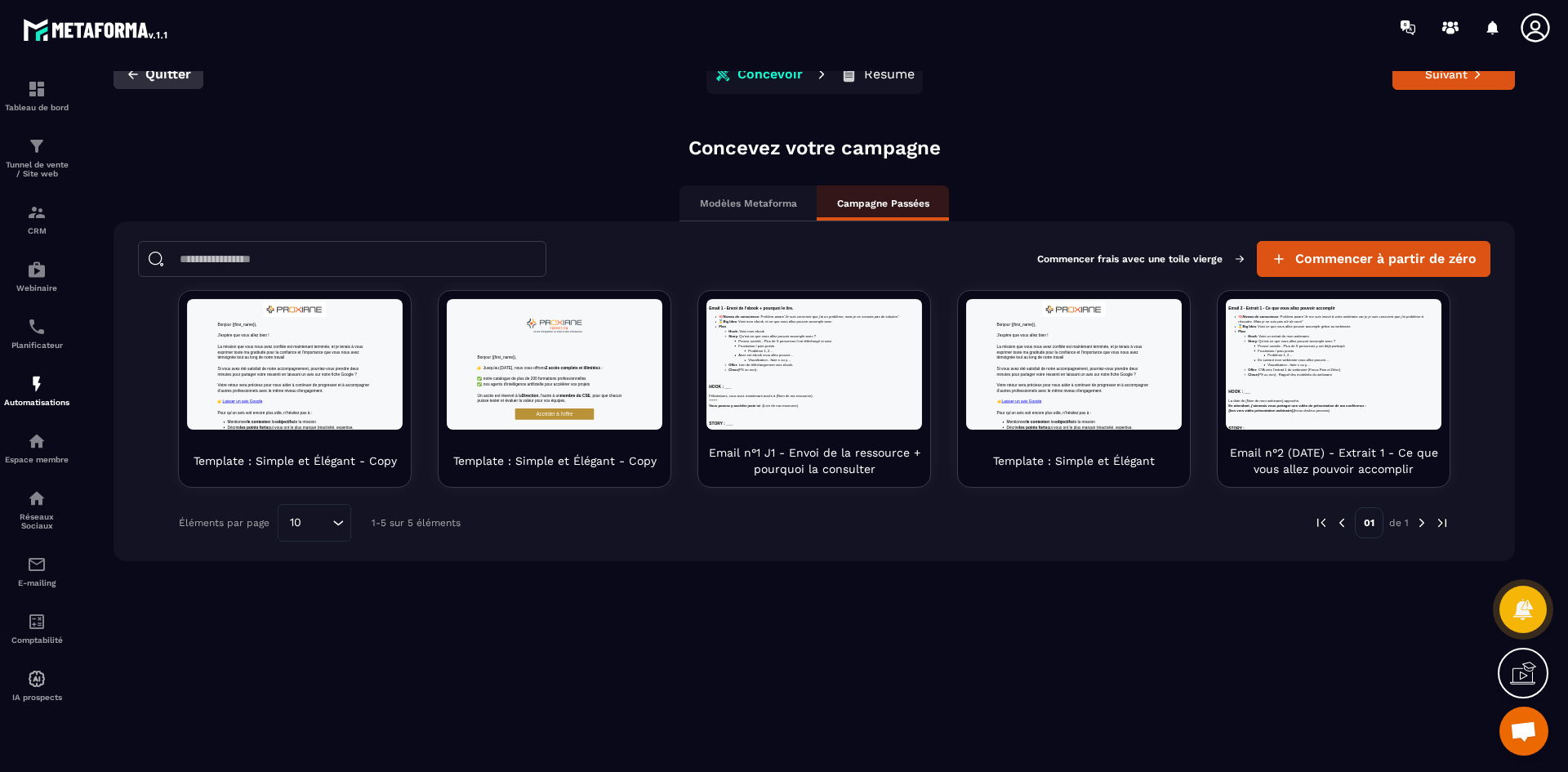
click at [171, 77] on span "Quitter" at bounding box center [168, 74] width 45 height 16
